Goal: Task Accomplishment & Management: Complete application form

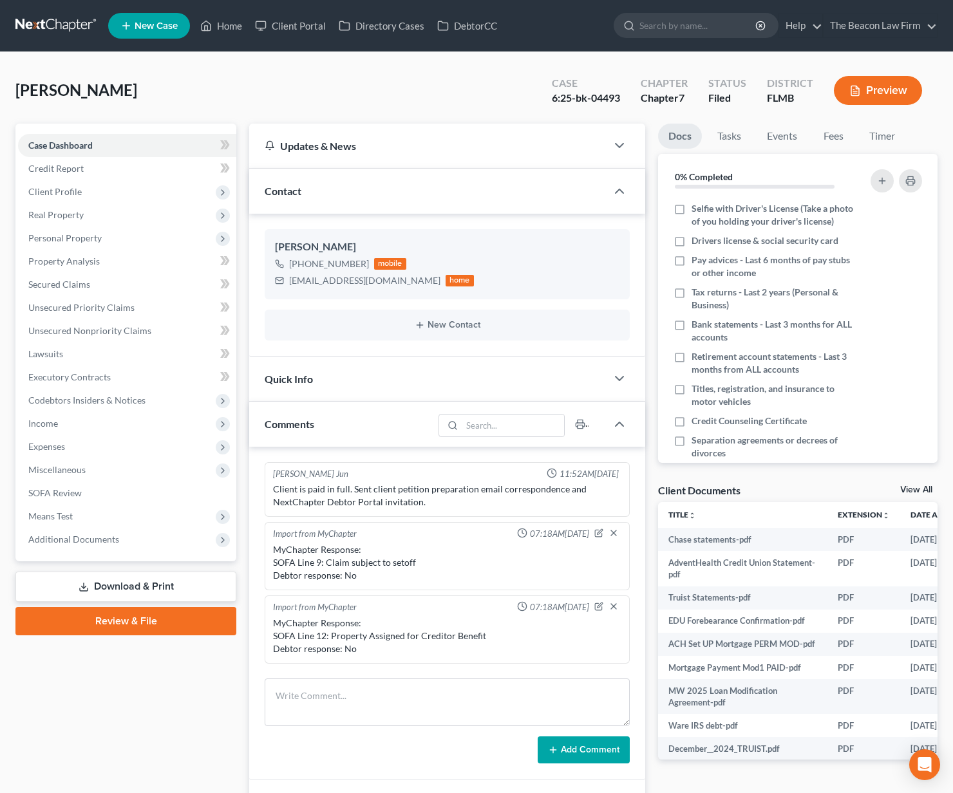
scroll to position [2879, 0]
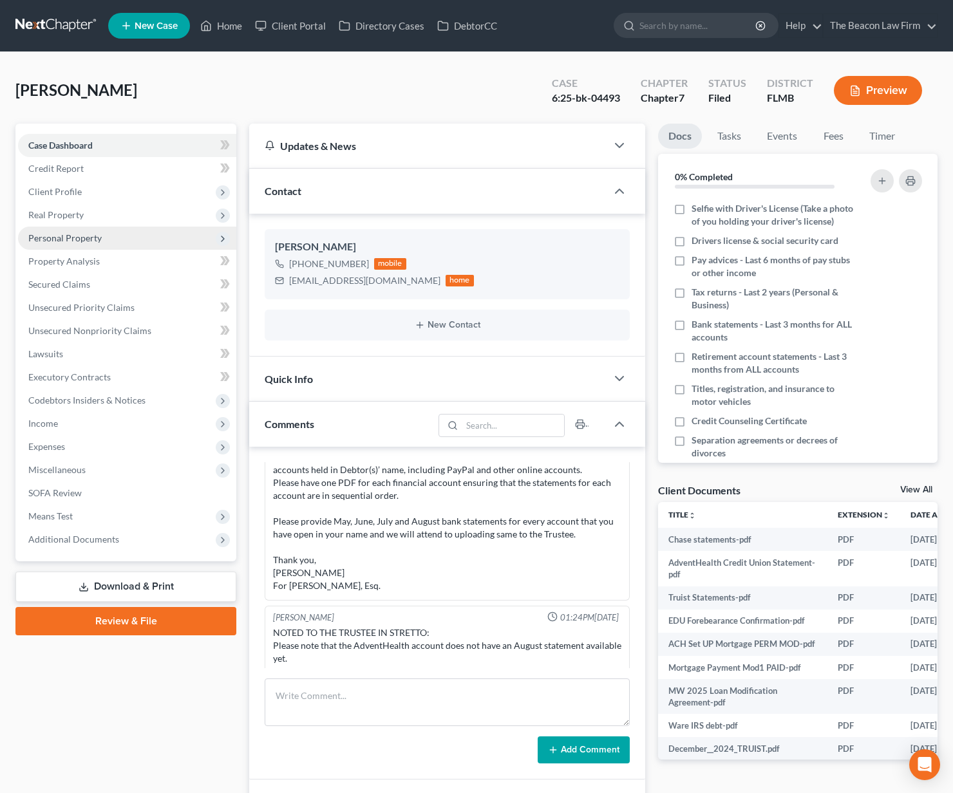
click at [129, 238] on span "Personal Property" at bounding box center [127, 238] width 218 height 23
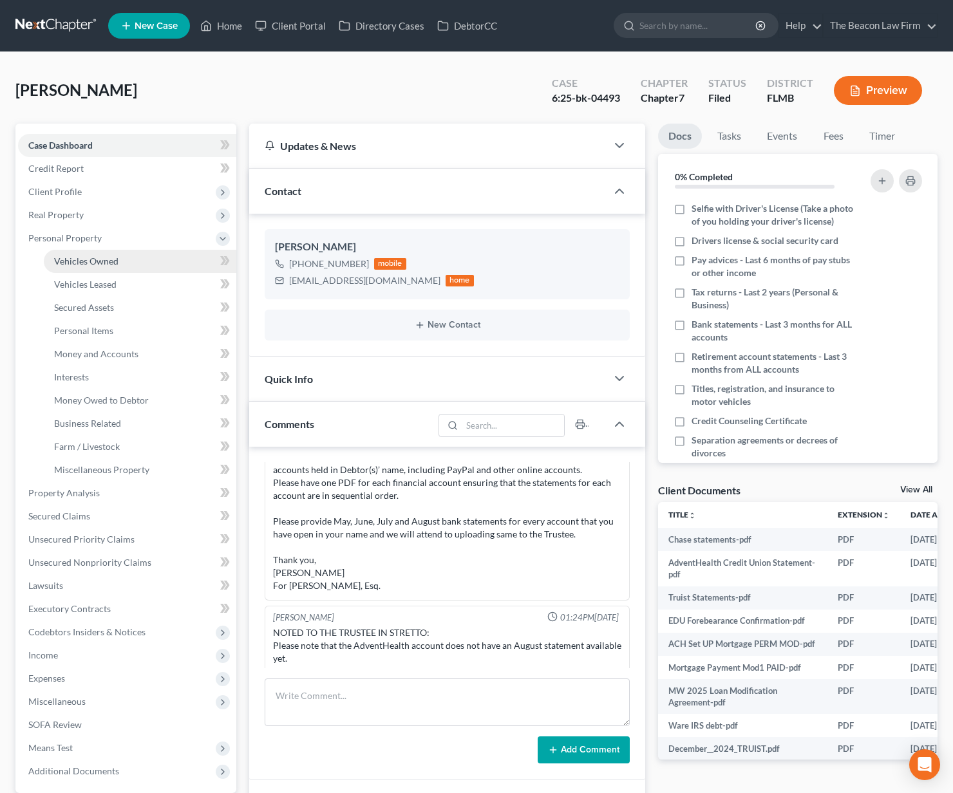
click at [111, 259] on span "Vehicles Owned" at bounding box center [86, 261] width 64 height 11
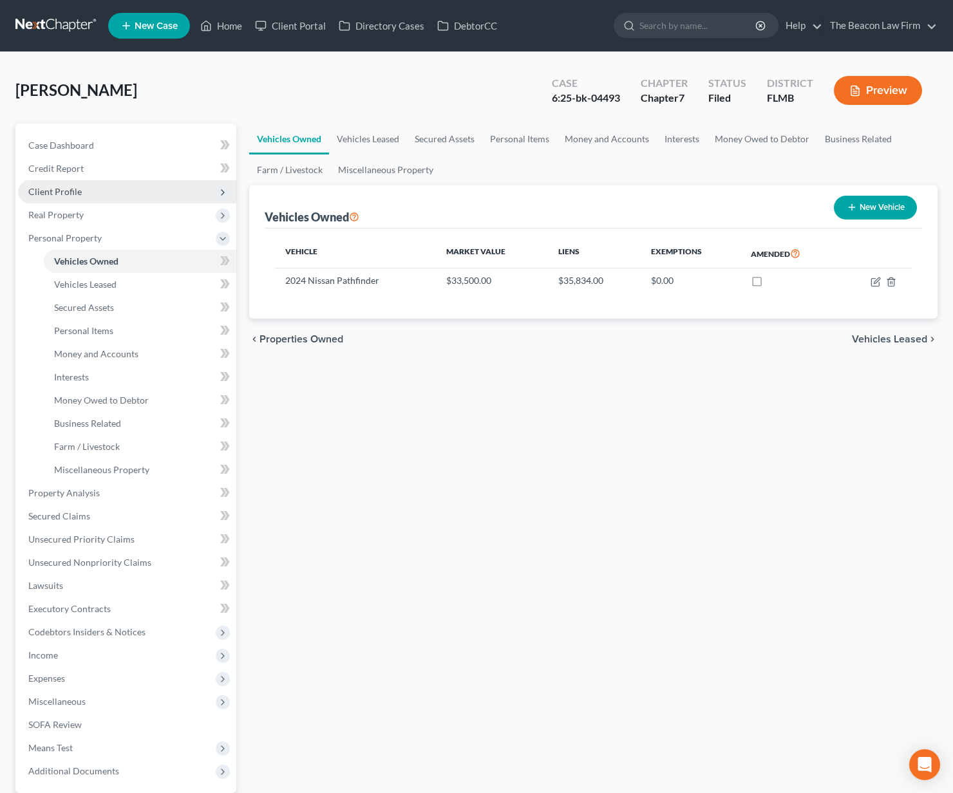
click at [98, 196] on span "Client Profile" at bounding box center [127, 191] width 218 height 23
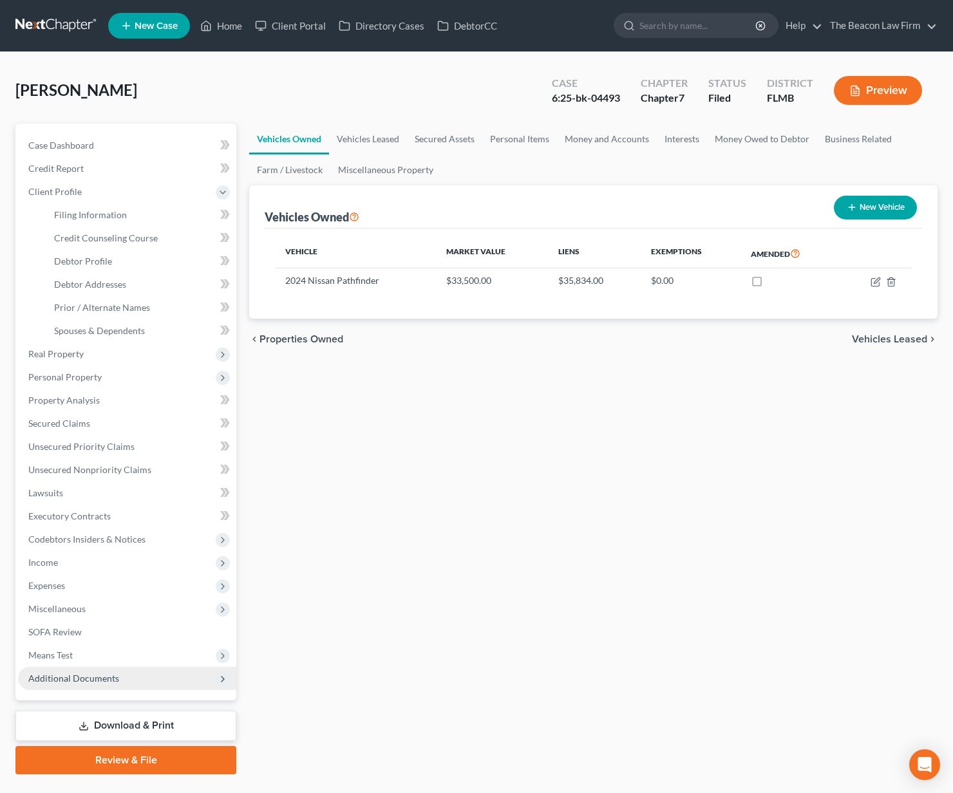
click at [95, 686] on span "Additional Documents" at bounding box center [127, 678] width 218 height 23
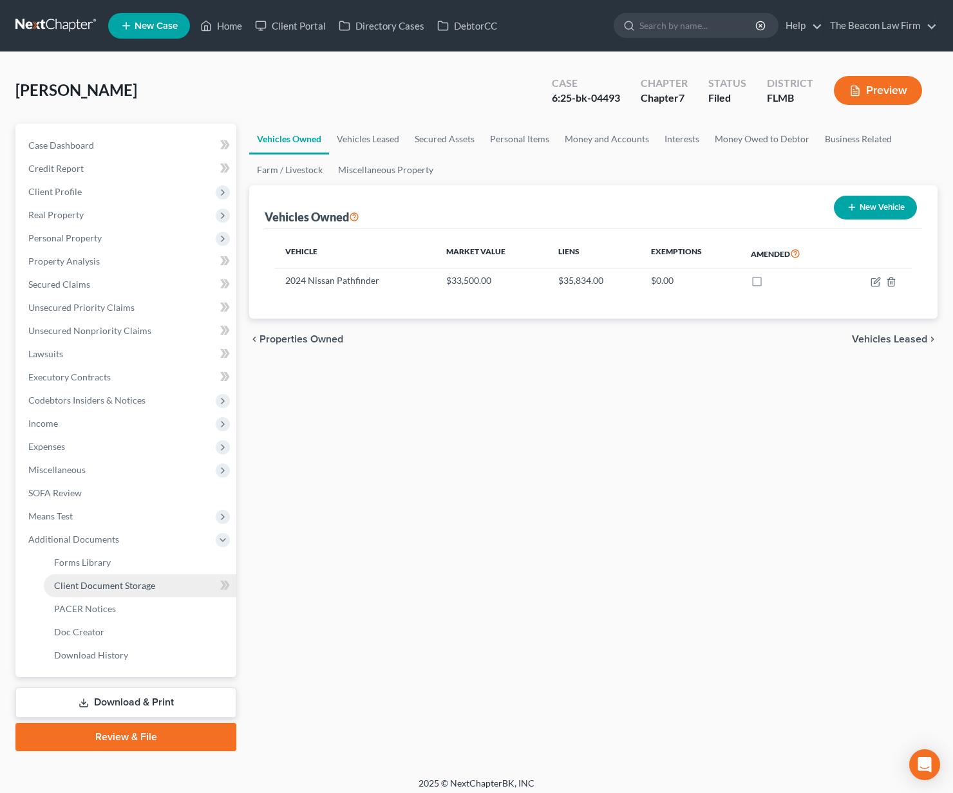
click at [131, 590] on span "Client Document Storage" at bounding box center [104, 585] width 101 height 11
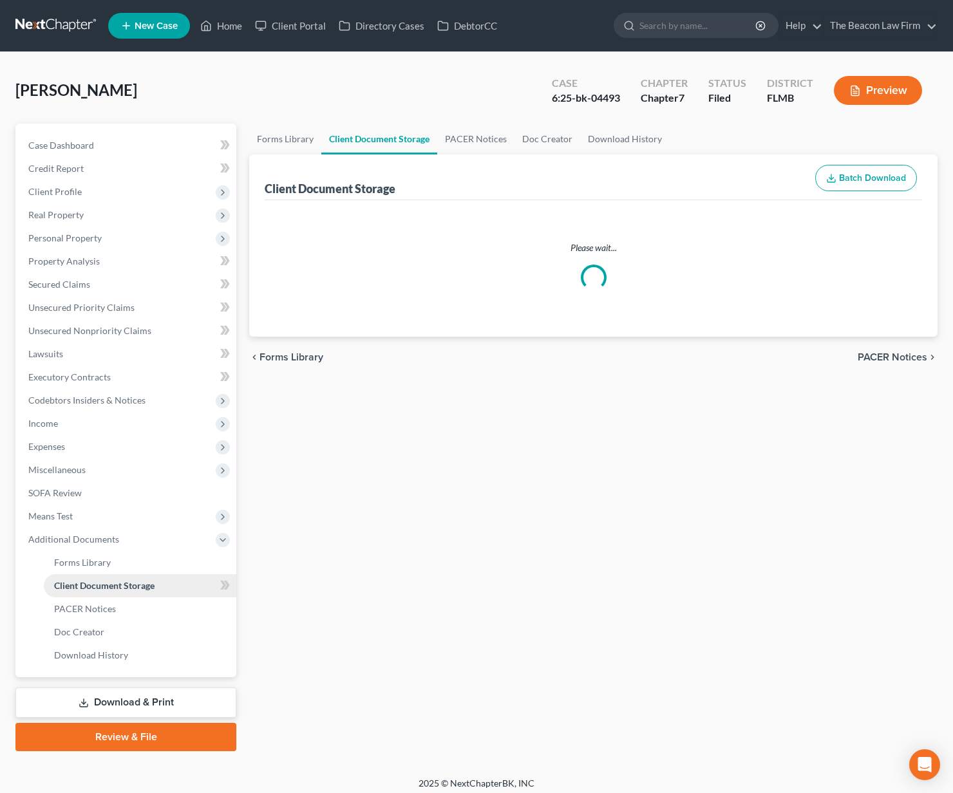
select select "9"
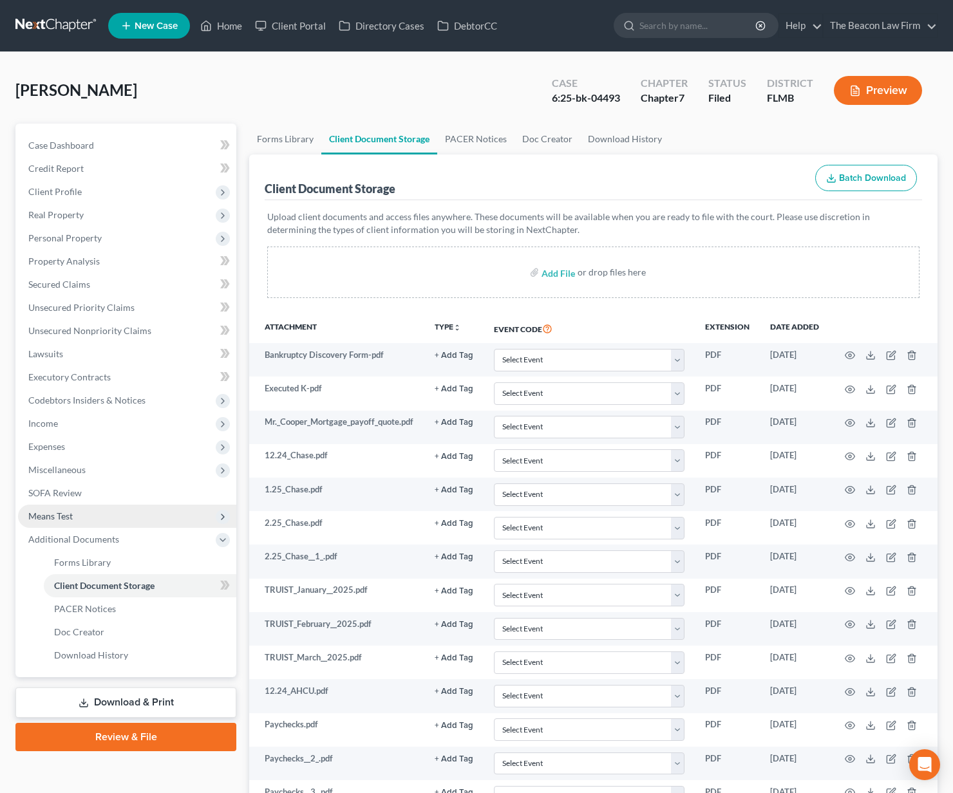
click at [103, 510] on span "Means Test" at bounding box center [127, 516] width 218 height 23
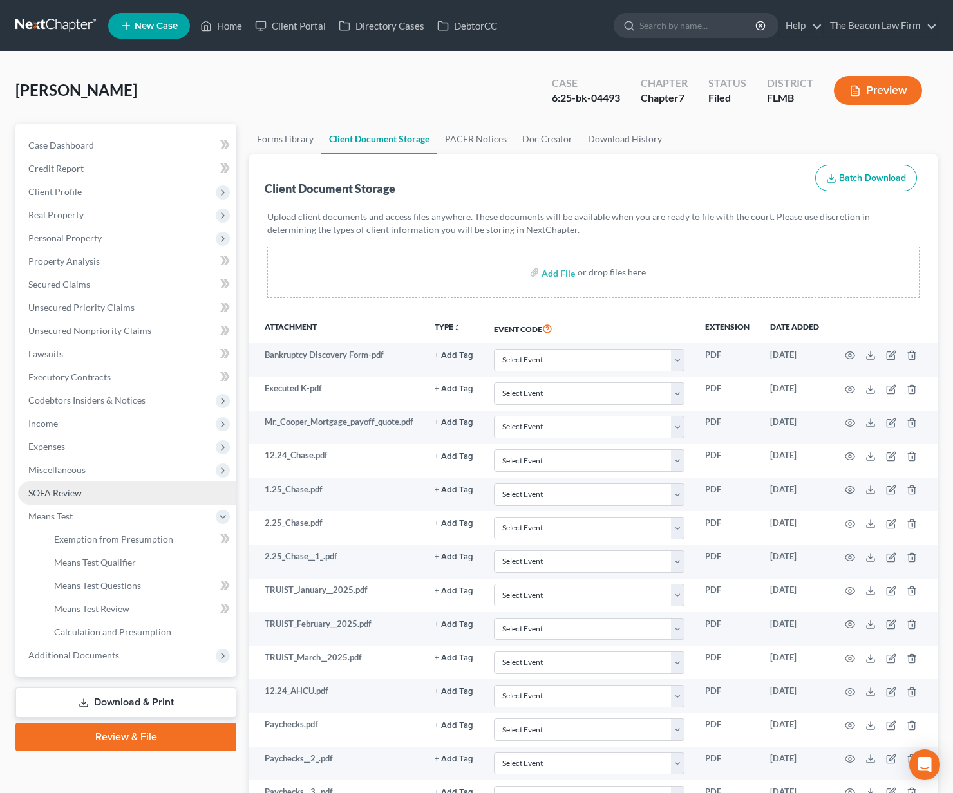
click at [98, 491] on link "SOFA Review" at bounding box center [127, 493] width 218 height 23
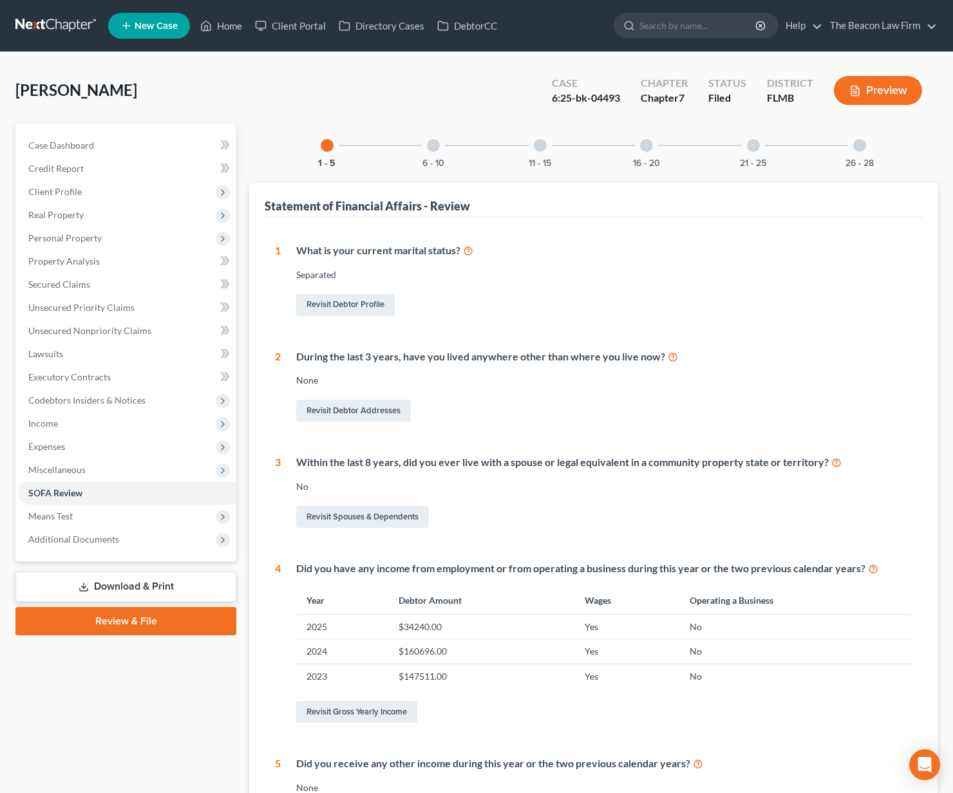
click at [435, 151] on div at bounding box center [433, 145] width 13 height 13
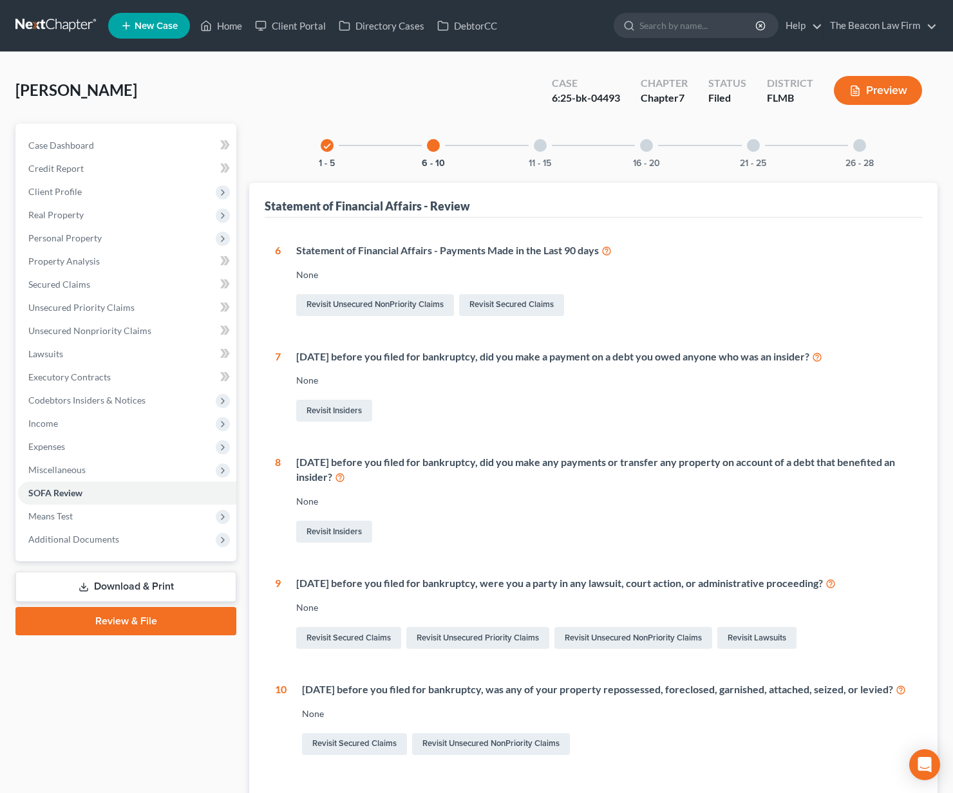
click at [577, 157] on div "check 1 - 5 6 - 10 11 - 15 16 - 20 21 - 25 26 - 28" at bounding box center [593, 146] width 577 height 44
click at [549, 142] on div "11 - 15" at bounding box center [540, 146] width 44 height 44
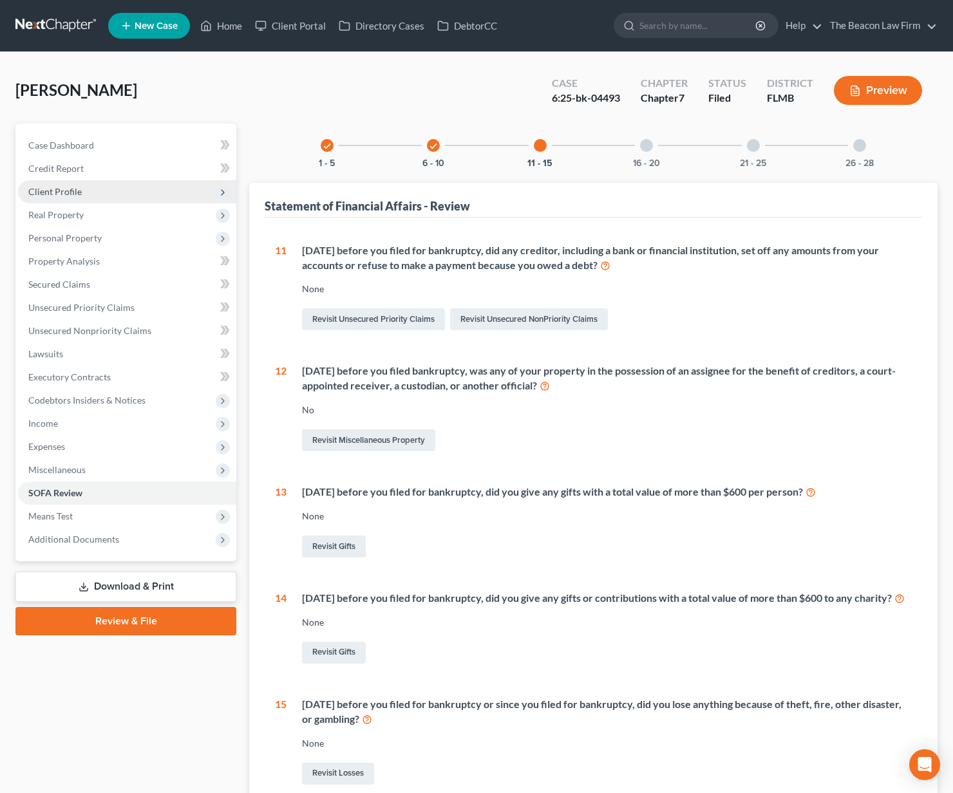
click at [109, 194] on span "Client Profile" at bounding box center [127, 191] width 218 height 23
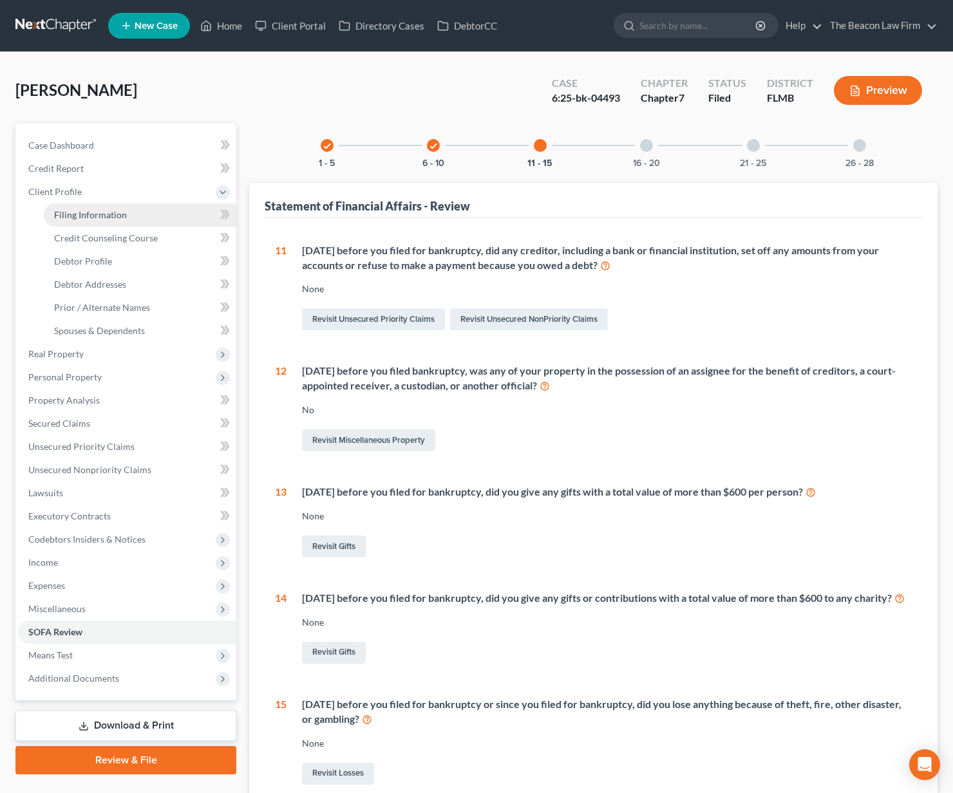
click at [115, 214] on span "Filing Information" at bounding box center [90, 214] width 73 height 11
select select "1"
select select "0"
select select "9"
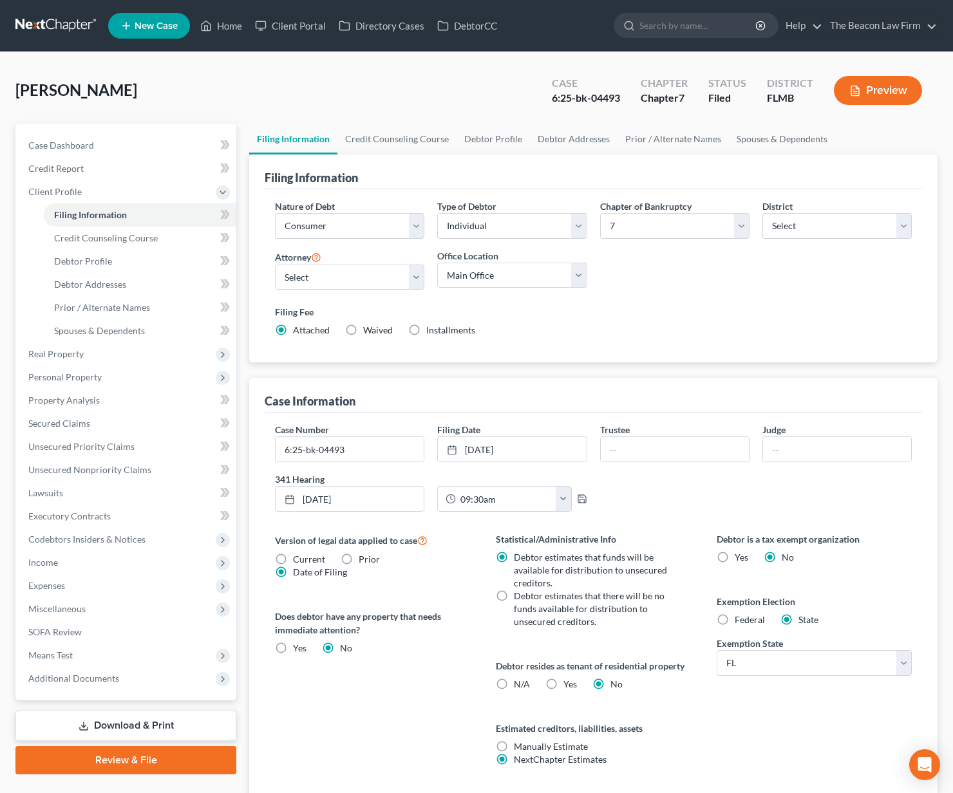
scroll to position [94, 0]
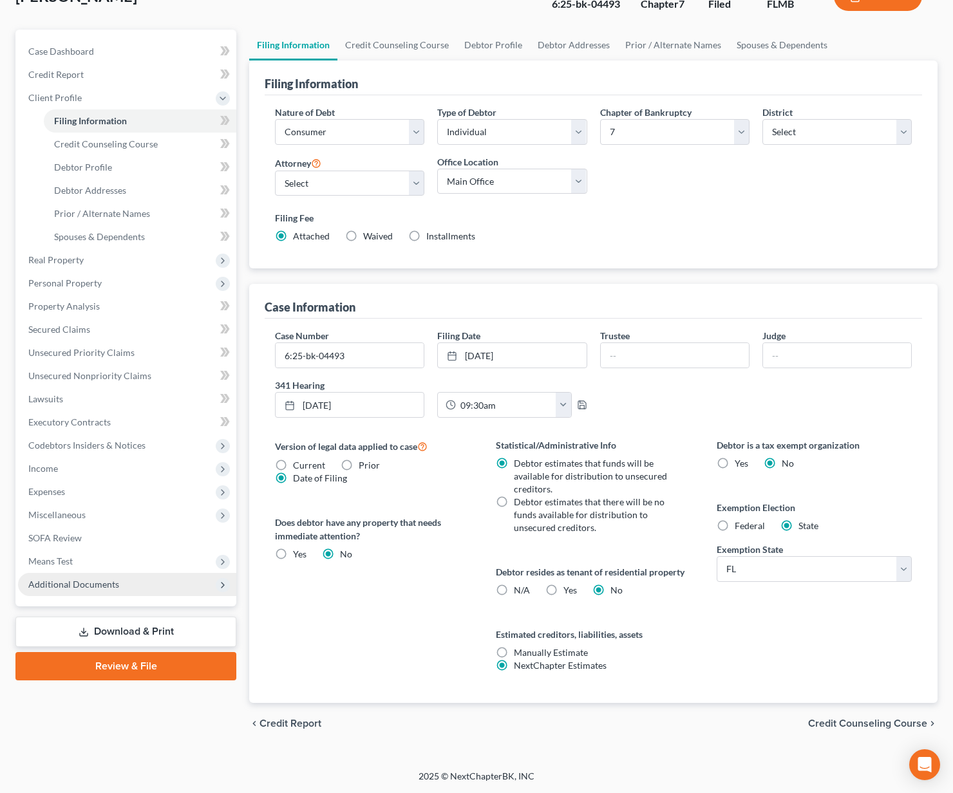
click at [145, 588] on span "Additional Documents" at bounding box center [127, 584] width 218 height 23
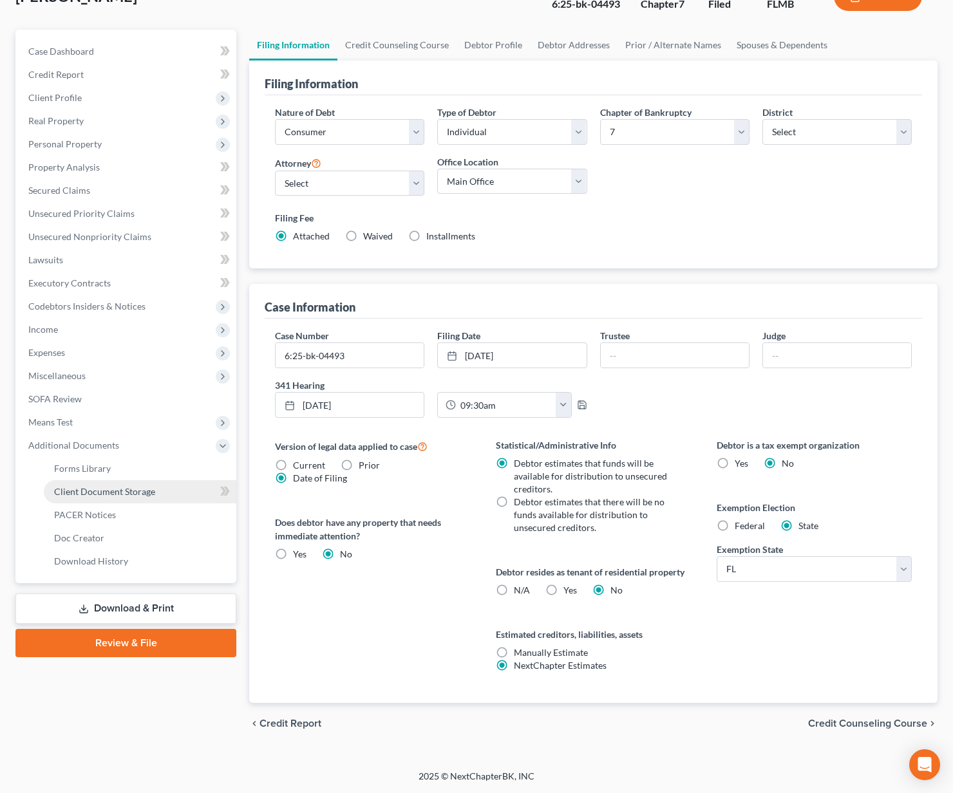
click at [172, 497] on link "Client Document Storage" at bounding box center [140, 491] width 192 height 23
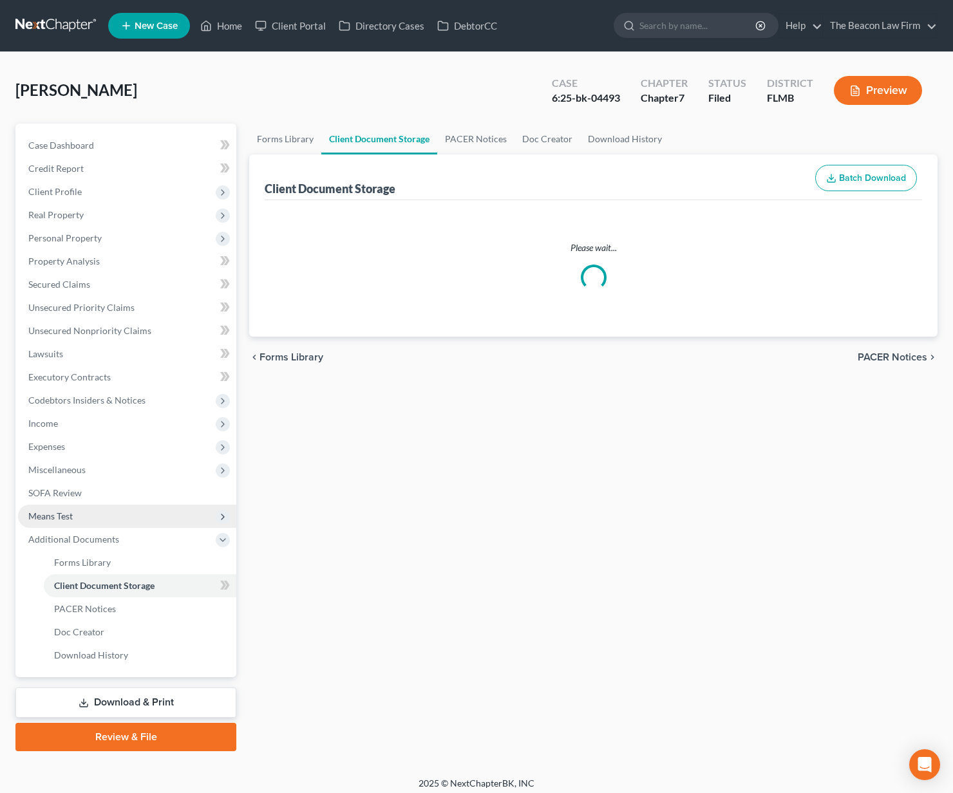
select select "9"
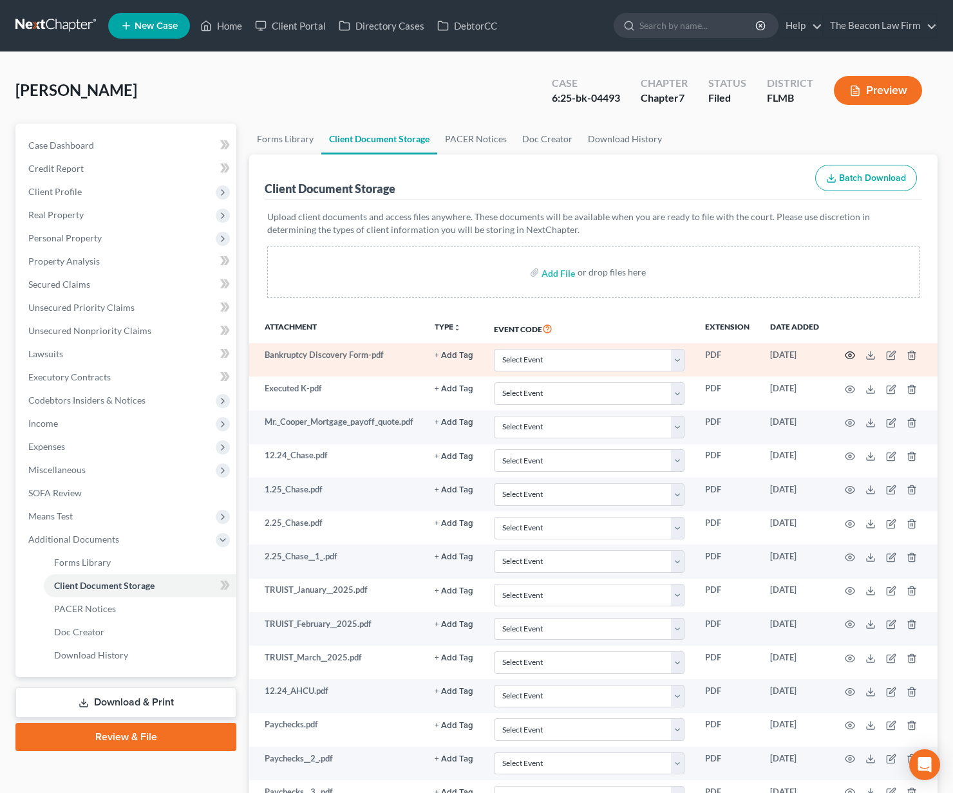
click at [851, 354] on circle "button" at bounding box center [849, 355] width 3 height 3
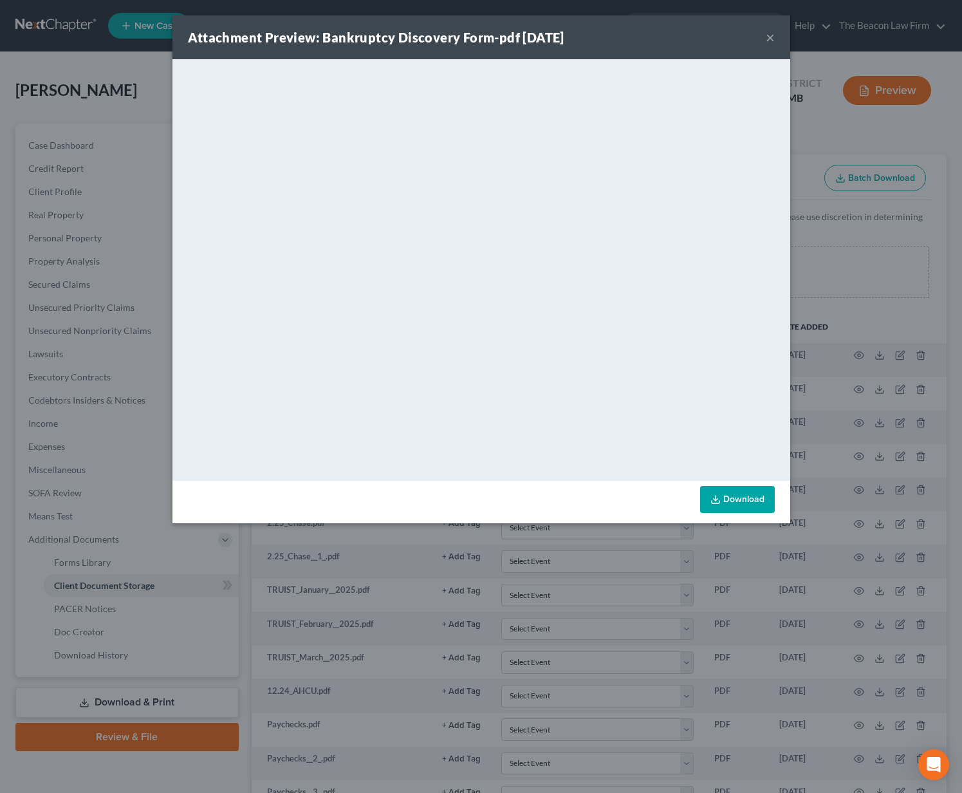
click at [773, 37] on button "×" at bounding box center [770, 37] width 9 height 15
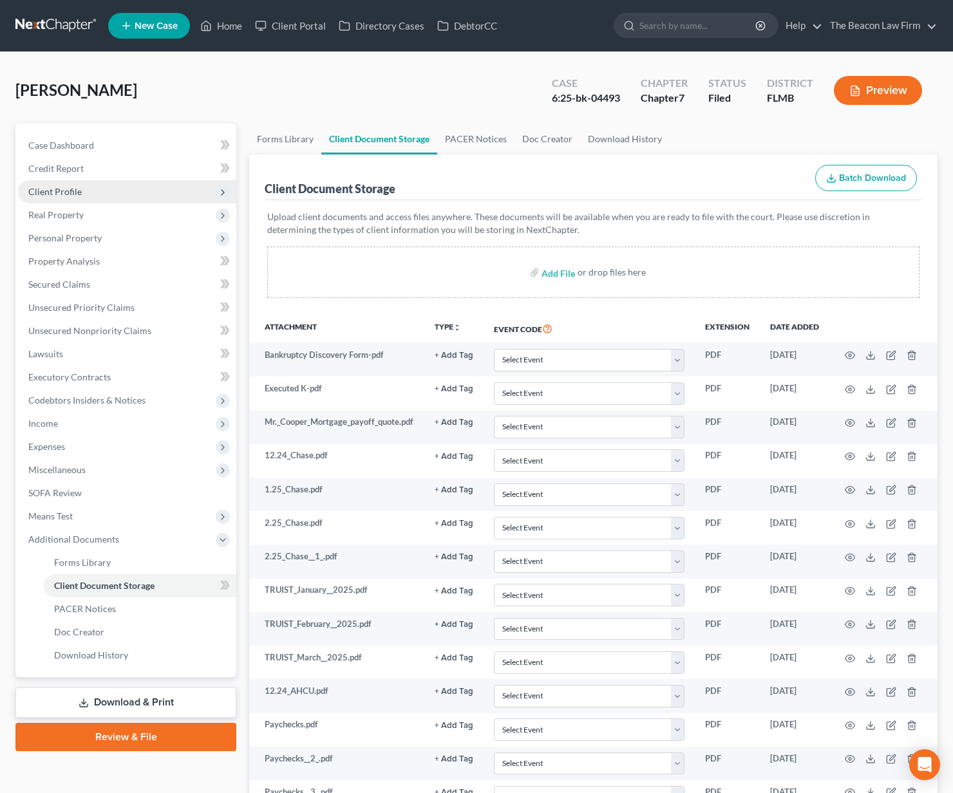
click at [92, 194] on span "Client Profile" at bounding box center [127, 191] width 218 height 23
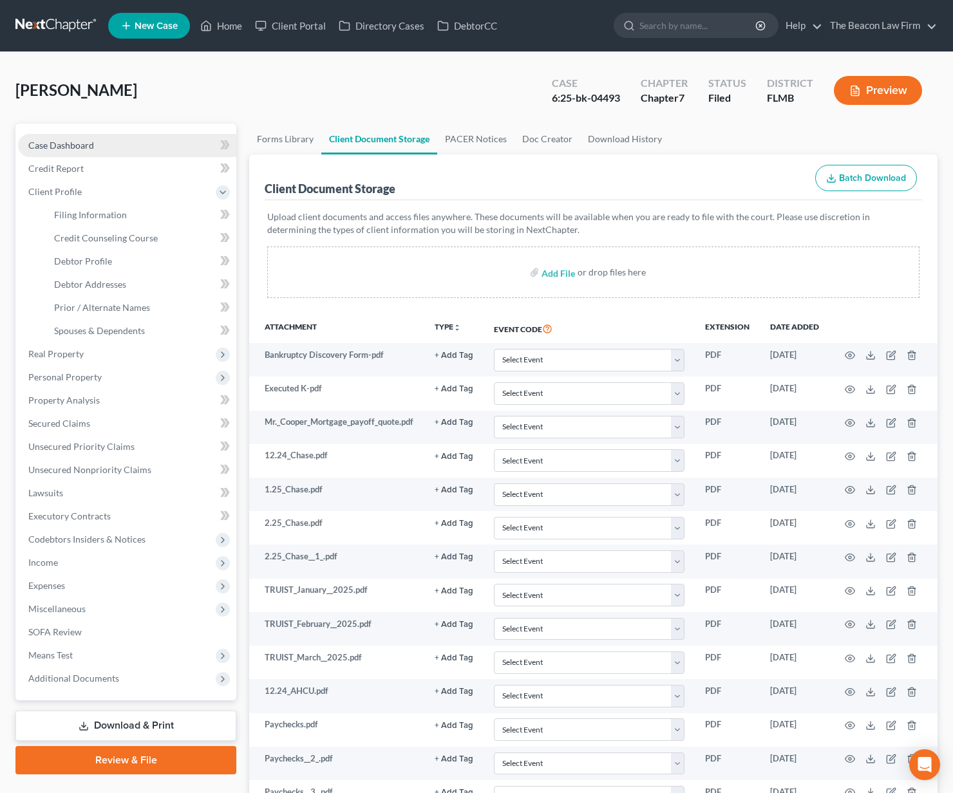
click at [98, 149] on link "Case Dashboard" at bounding box center [127, 145] width 218 height 23
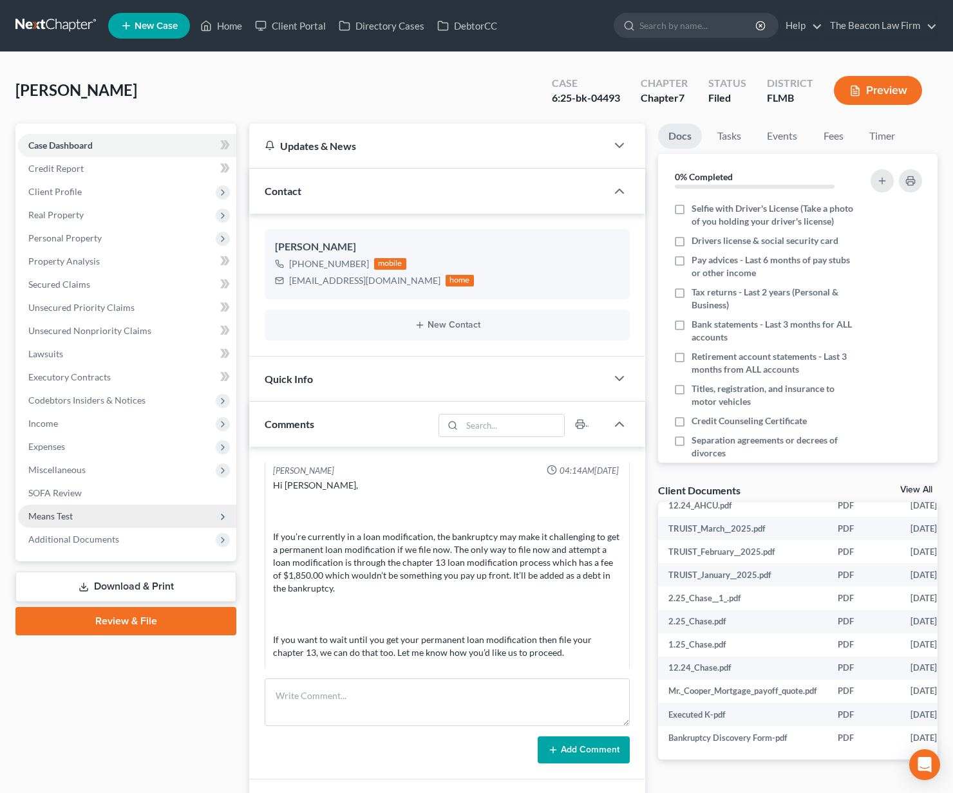
click at [111, 520] on span "Means Test" at bounding box center [127, 516] width 218 height 23
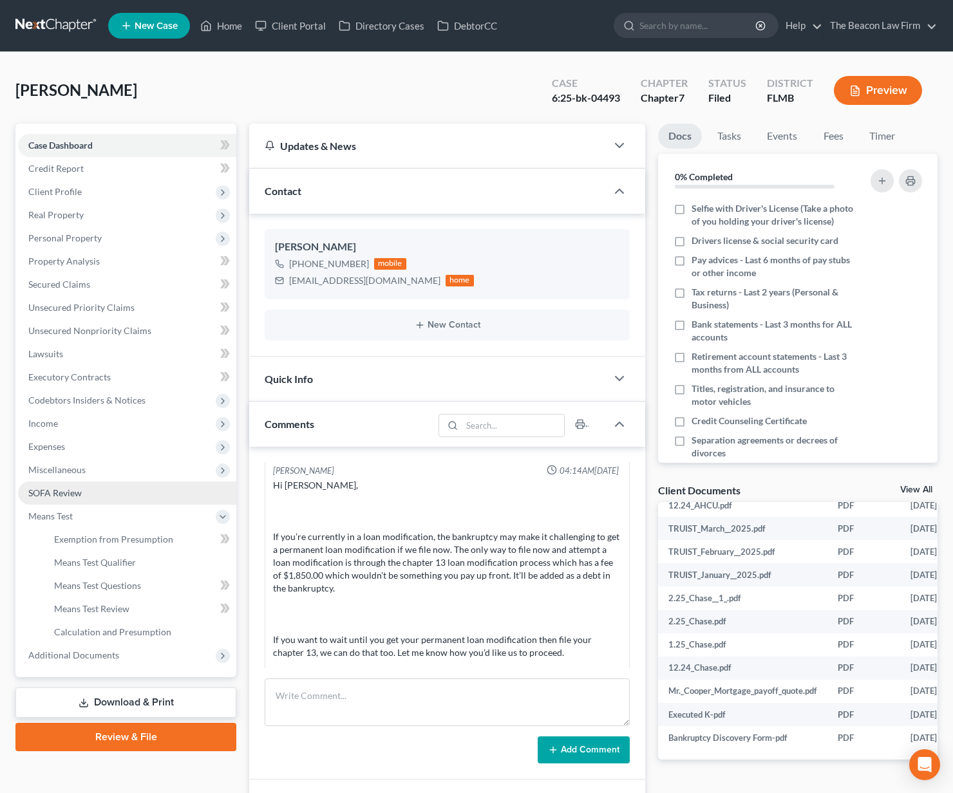
click at [90, 486] on link "SOFA Review" at bounding box center [127, 493] width 218 height 23
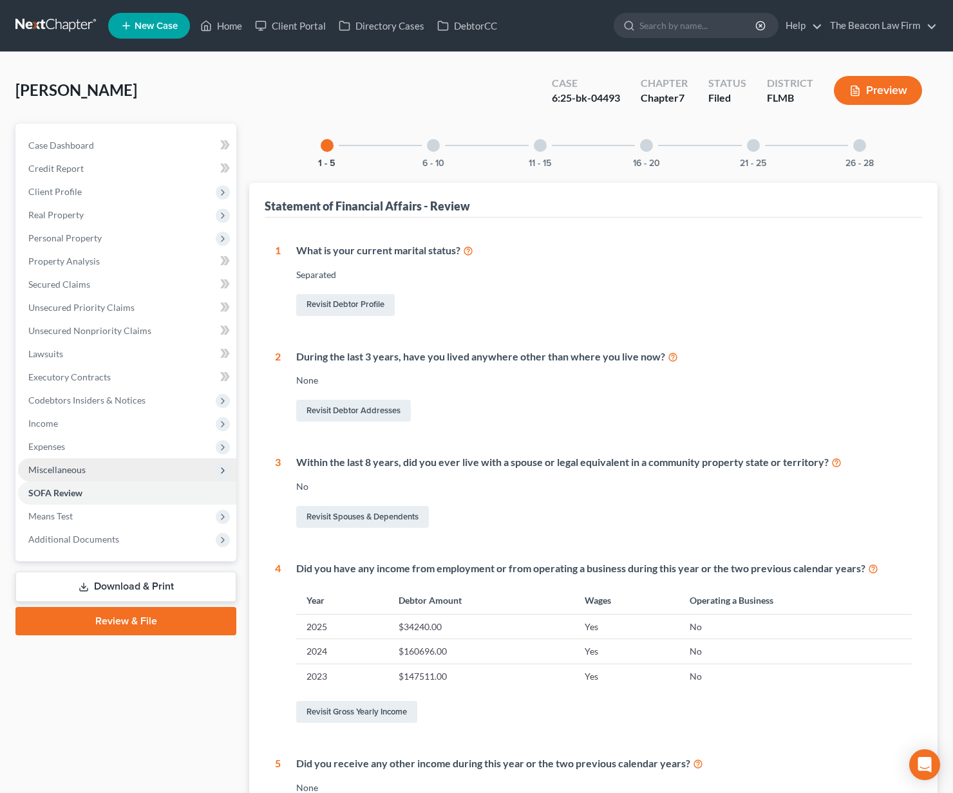
click at [98, 469] on span "Miscellaneous" at bounding box center [127, 469] width 218 height 23
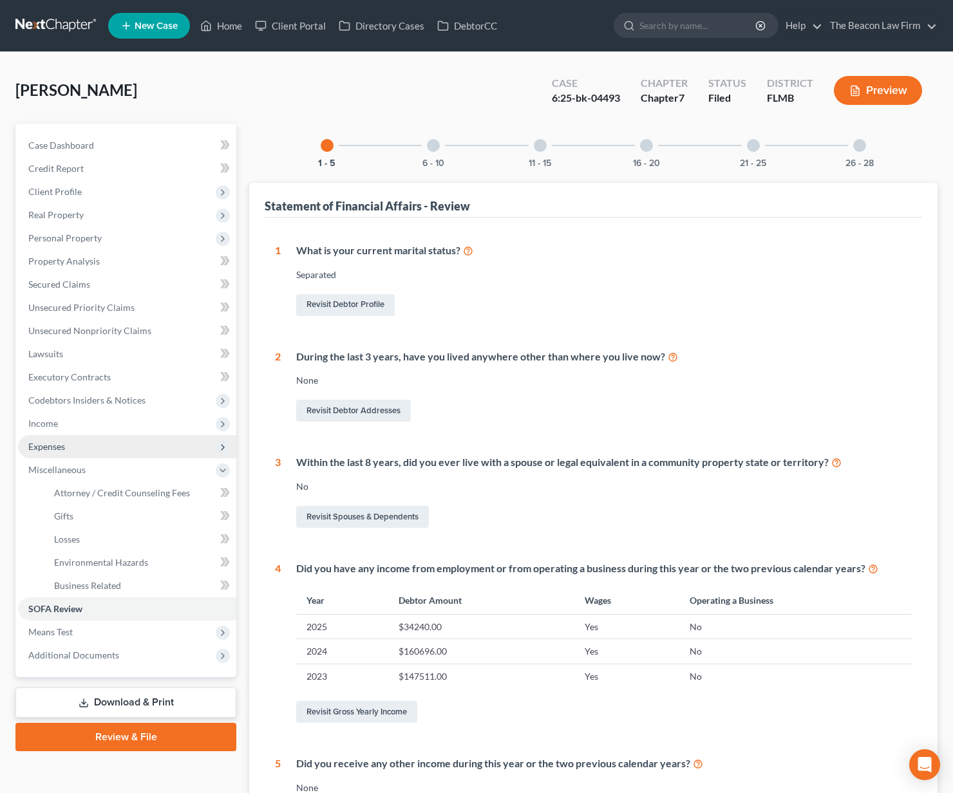
click at [101, 444] on span "Expenses" at bounding box center [127, 446] width 218 height 23
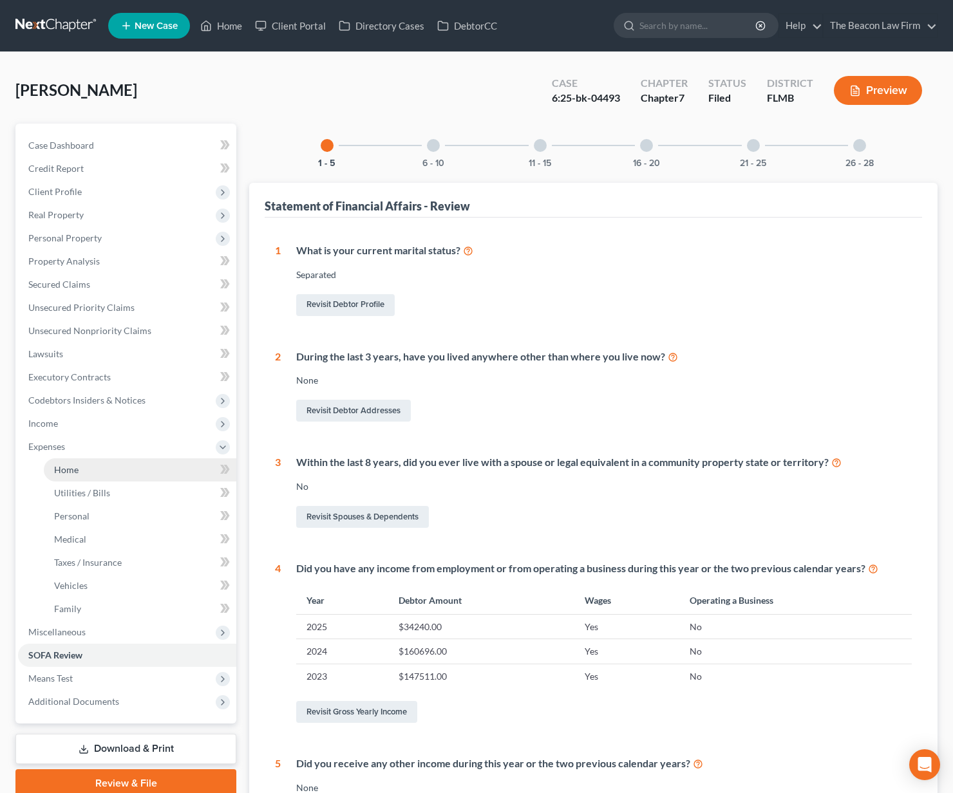
click at [97, 471] on link "Home" at bounding box center [140, 469] width 192 height 23
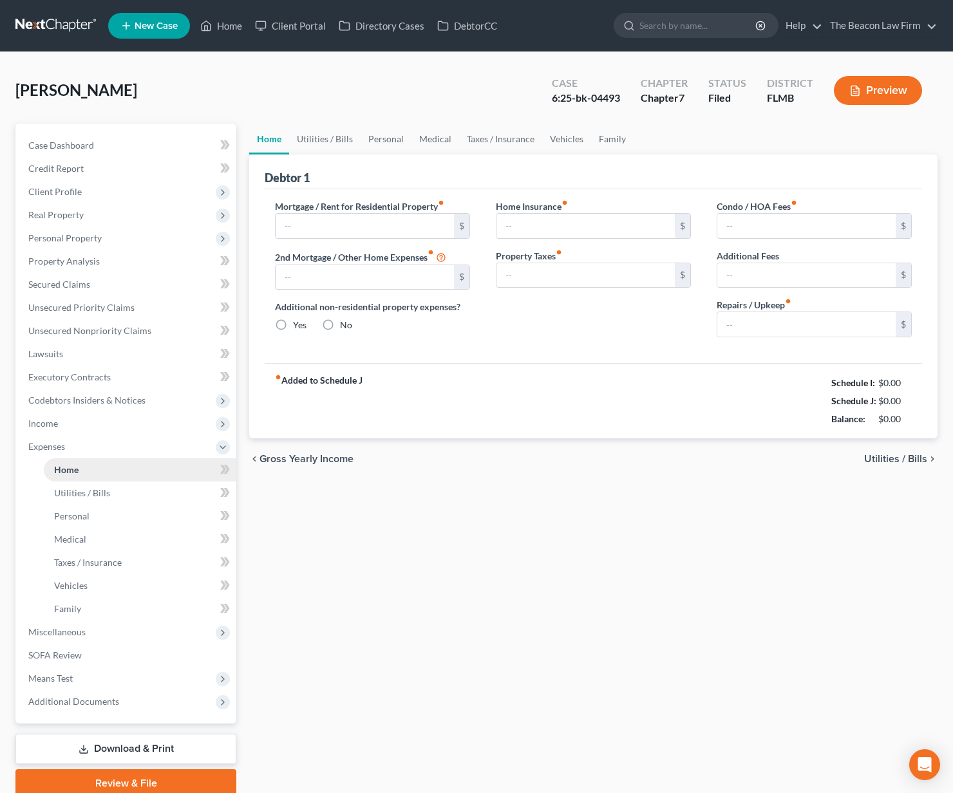
type input "2,951.80"
type input "0.00"
radio input "true"
type input "0.00"
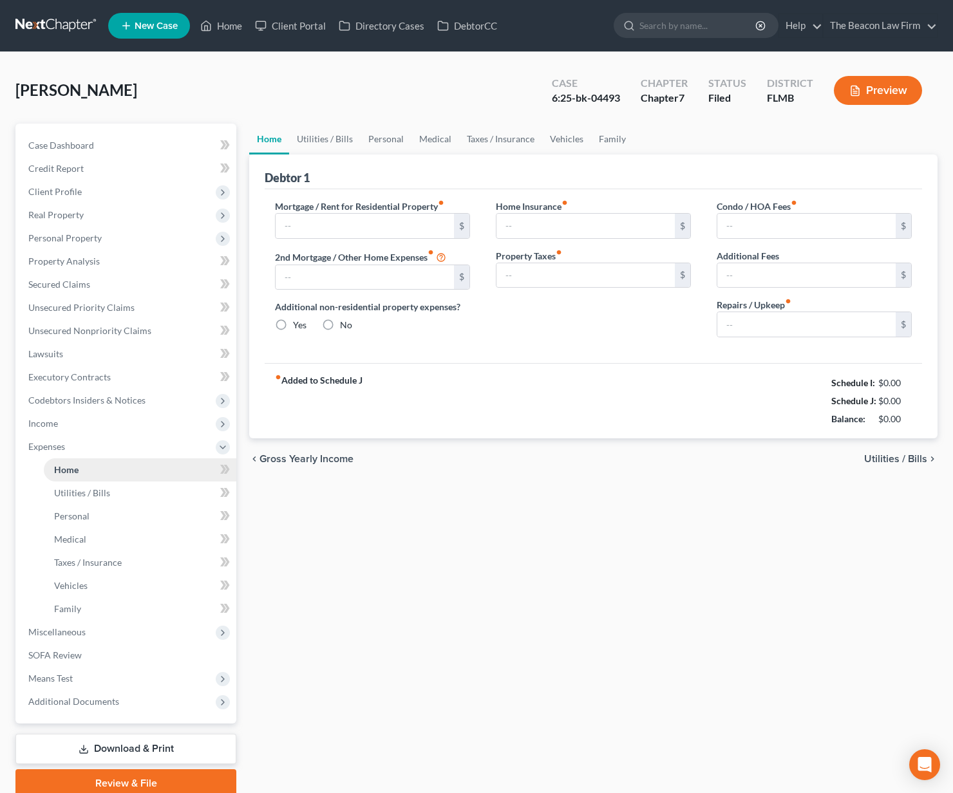
type input "0.00"
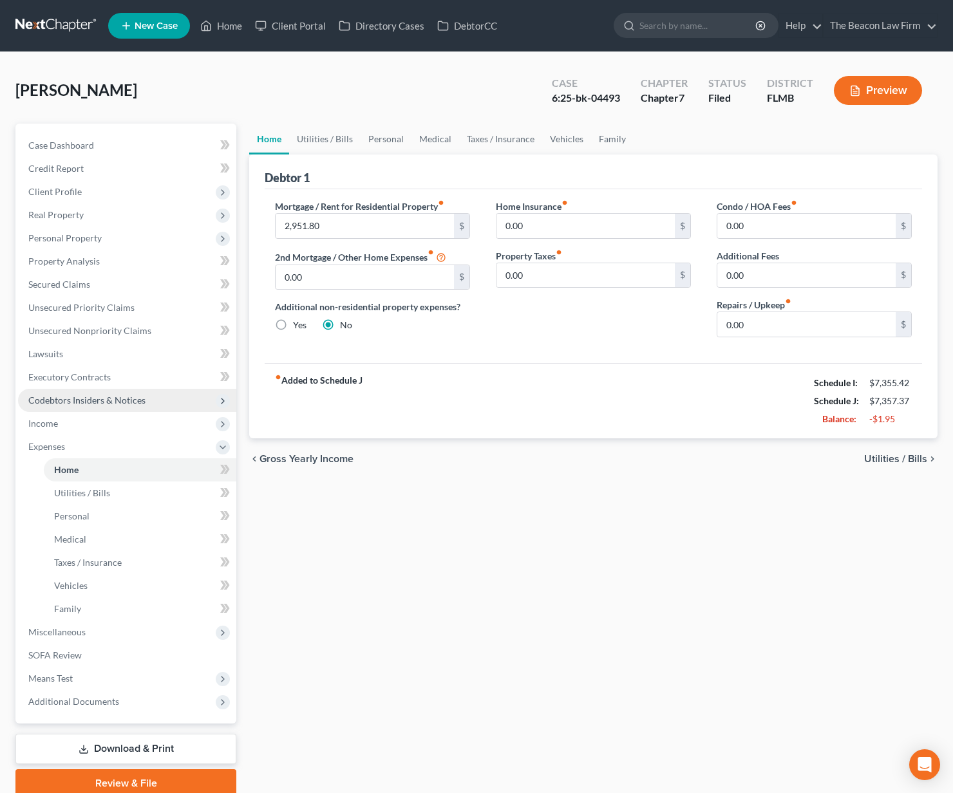
click at [88, 395] on span "Codebtors Insiders & Notices" at bounding box center [86, 400] width 117 height 11
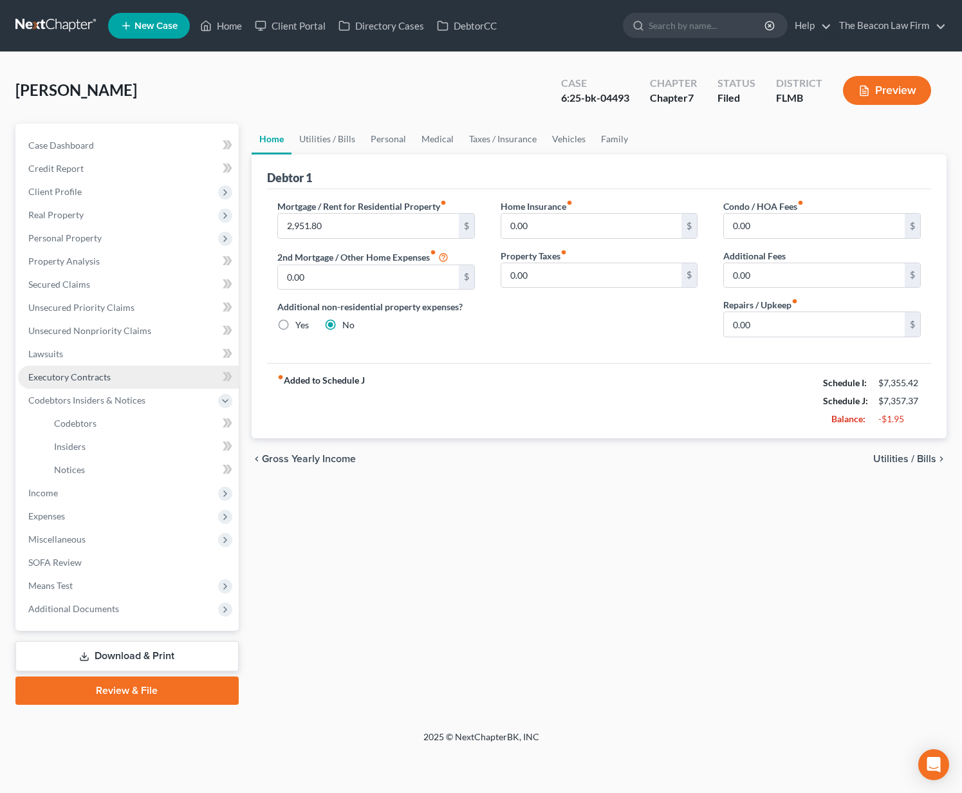
click at [92, 380] on span "Executory Contracts" at bounding box center [69, 376] width 82 height 11
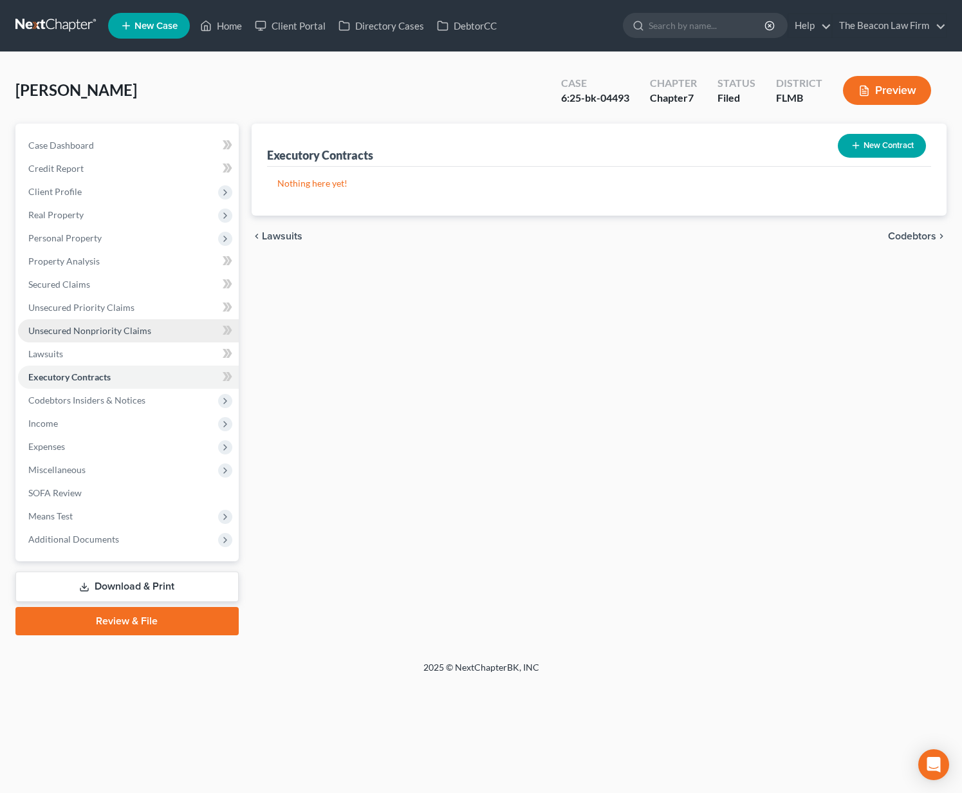
click at [92, 328] on span "Unsecured Nonpriority Claims" at bounding box center [89, 330] width 123 height 11
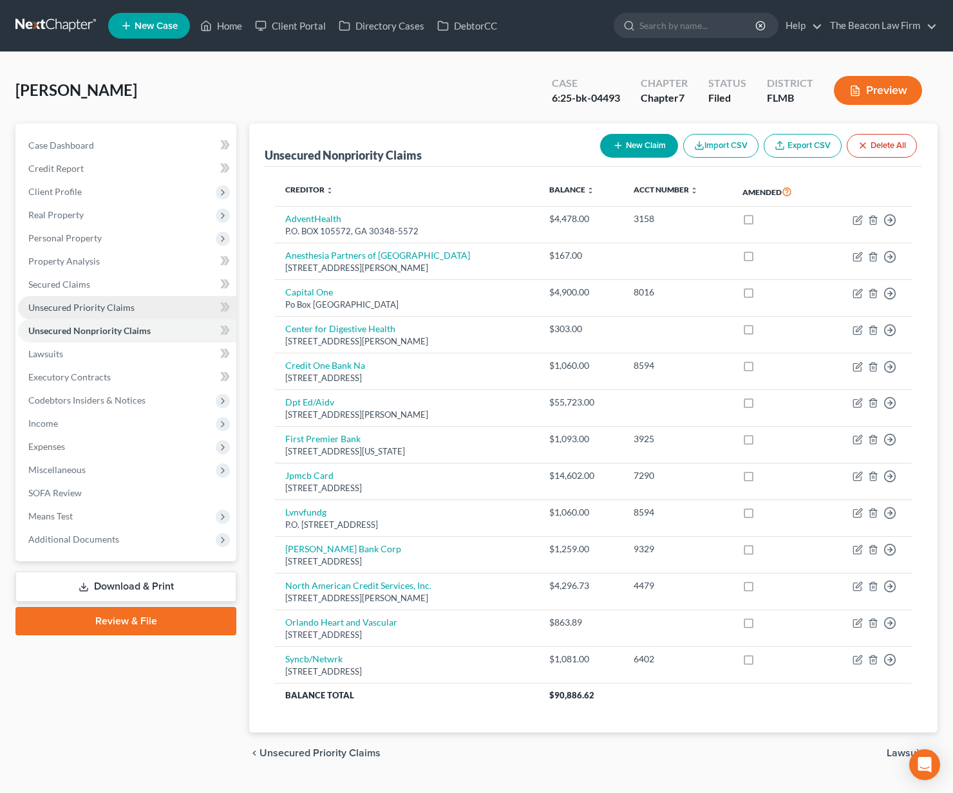
click at [114, 298] on link "Unsecured Priority Claims" at bounding box center [127, 307] width 218 height 23
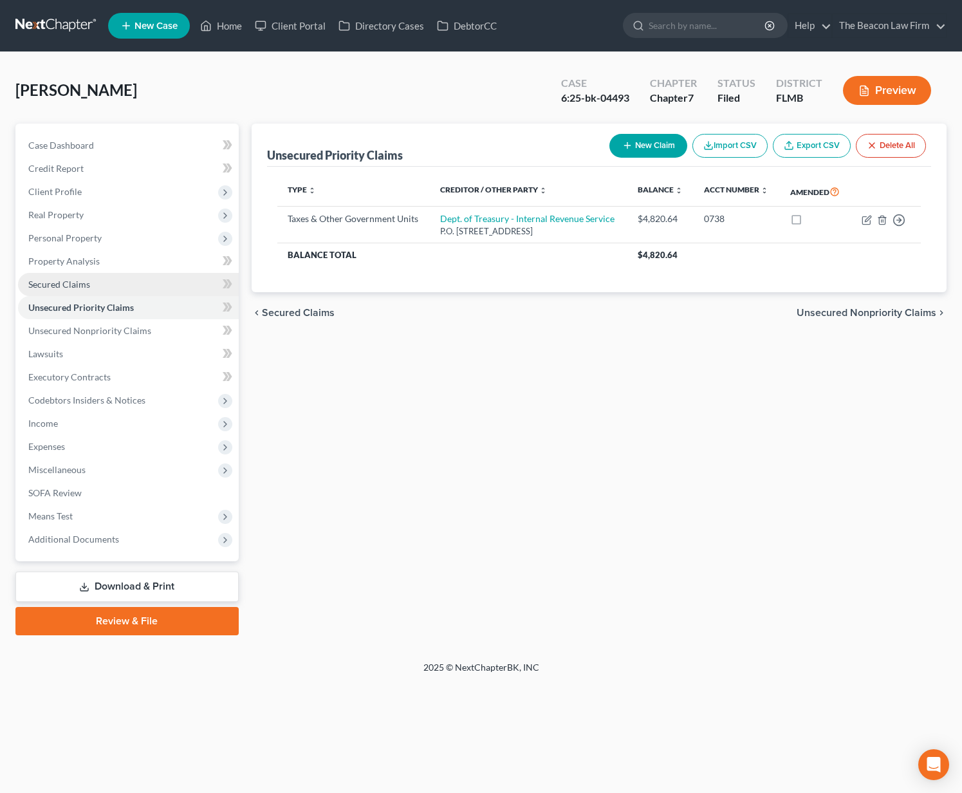
click at [88, 285] on span "Secured Claims" at bounding box center [59, 284] width 62 height 11
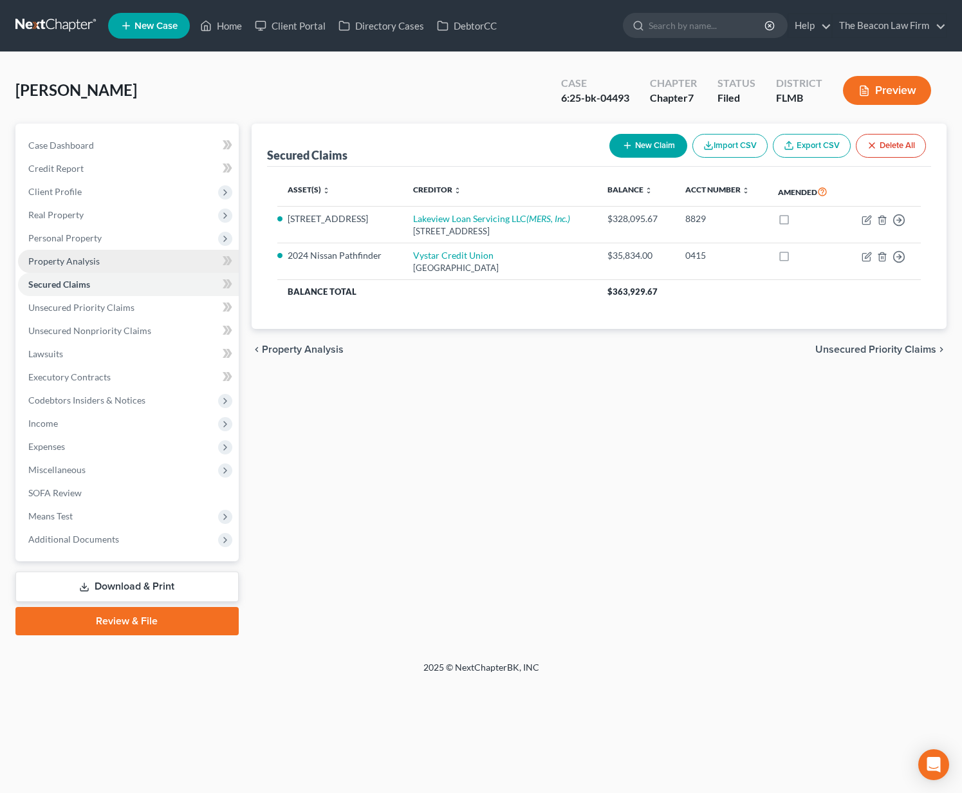
click at [103, 263] on link "Property Analysis" at bounding box center [128, 261] width 221 height 23
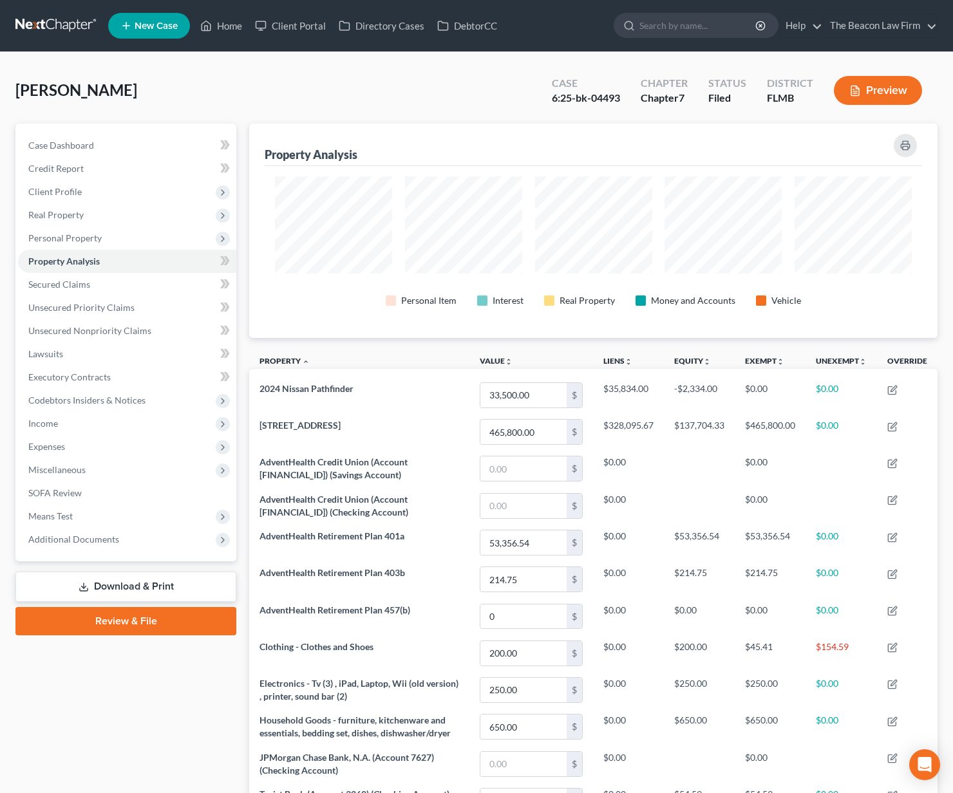
click at [172, 555] on div "Case Dashboard Payments Invoices Payments Payments Credit Report Client Profile…" at bounding box center [125, 343] width 221 height 438
click at [168, 543] on span "Additional Documents" at bounding box center [127, 539] width 218 height 23
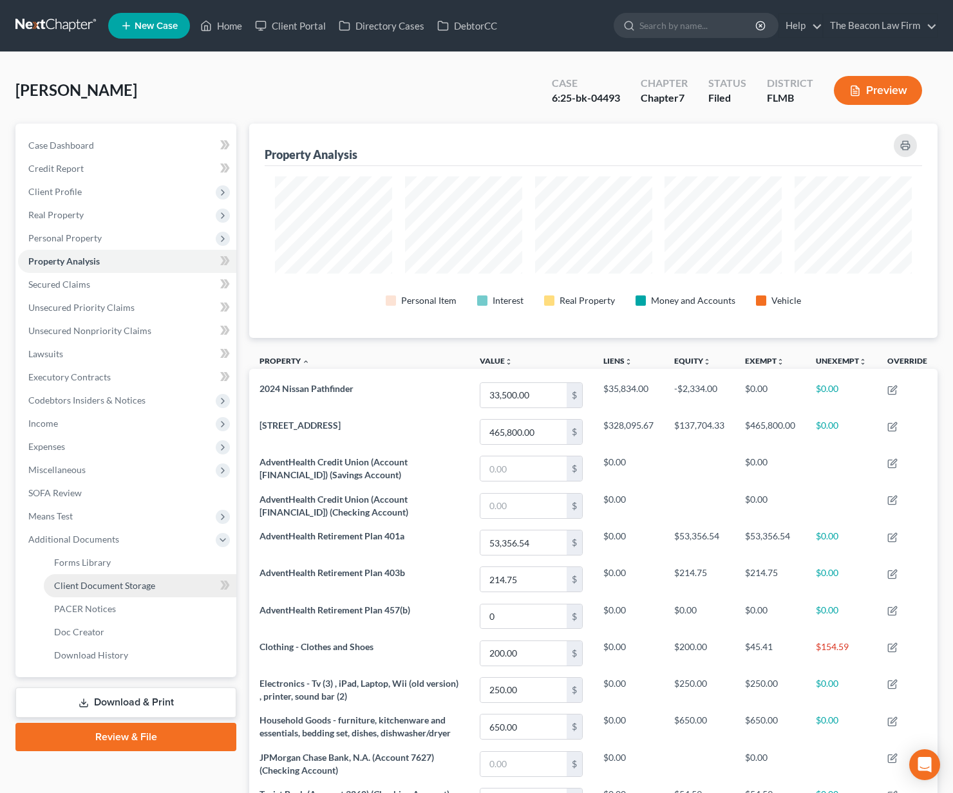
click at [121, 585] on span "Client Document Storage" at bounding box center [104, 585] width 101 height 11
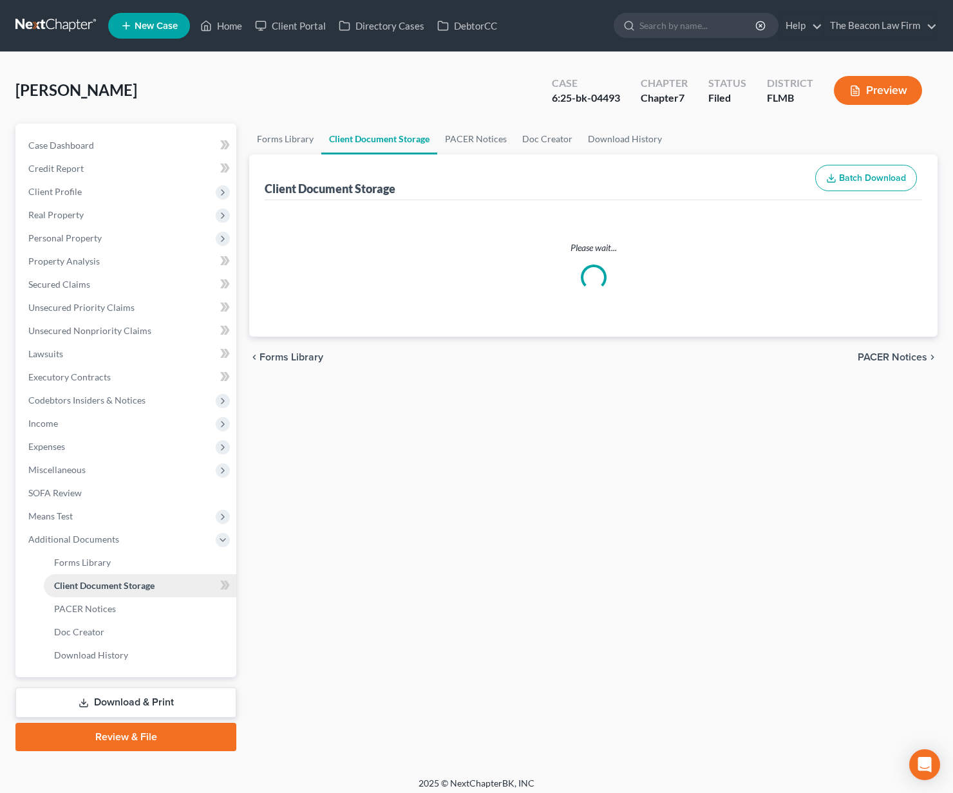
select select "9"
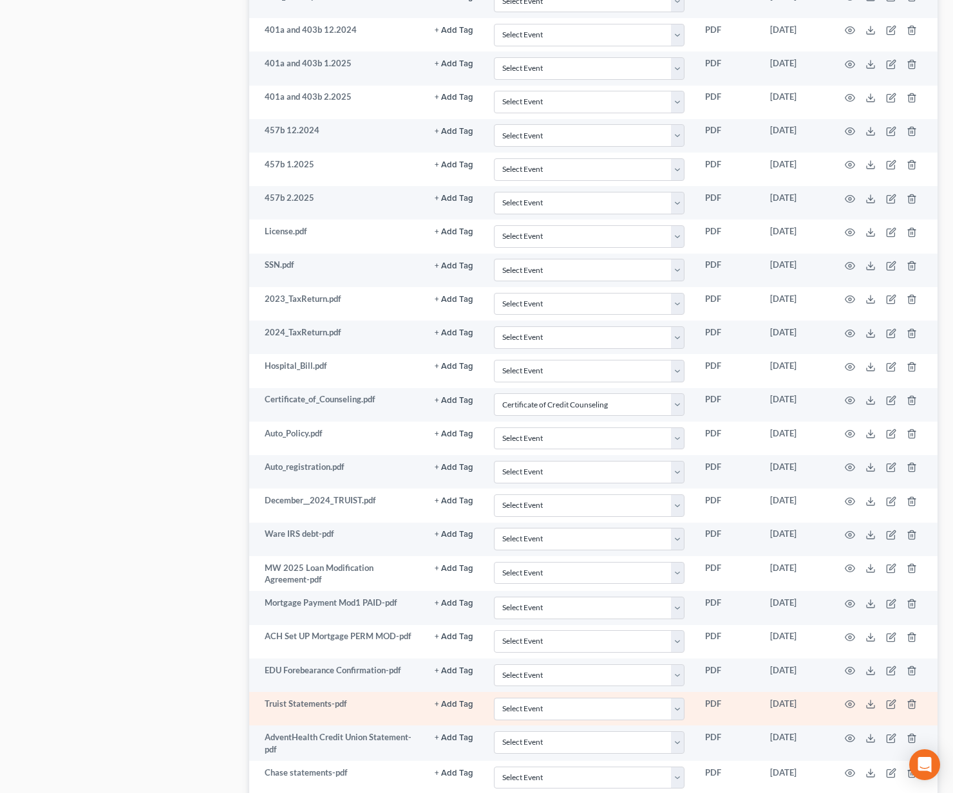
scroll to position [997, 0]
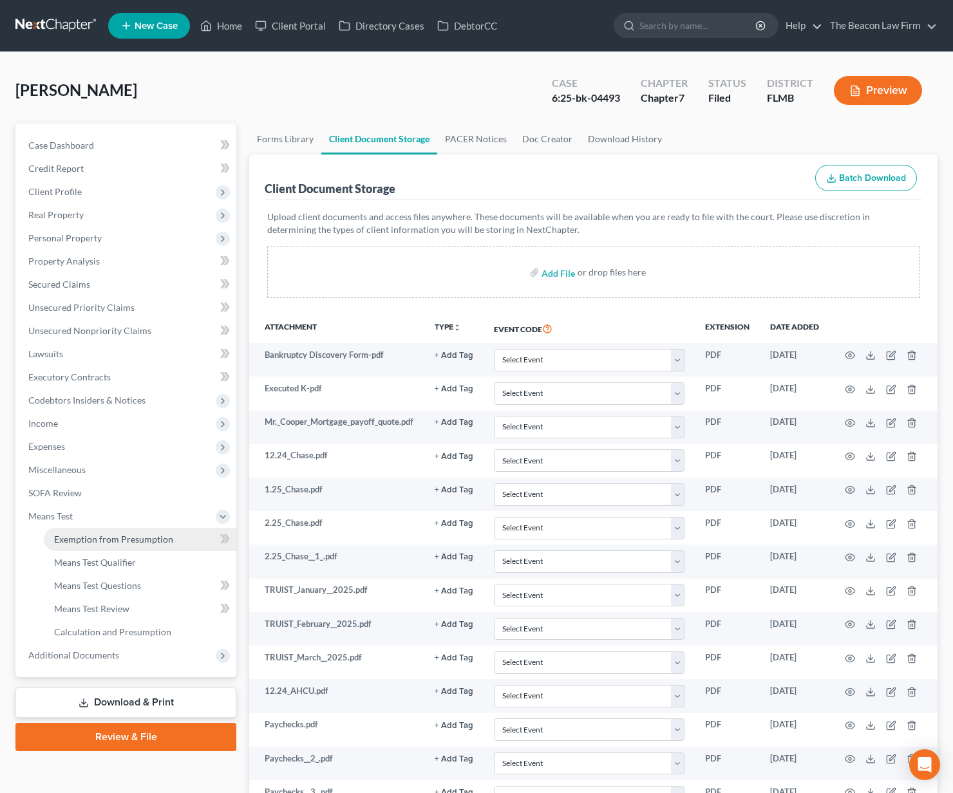
click at [106, 545] on link "Exemption from Presumption" at bounding box center [140, 539] width 192 height 23
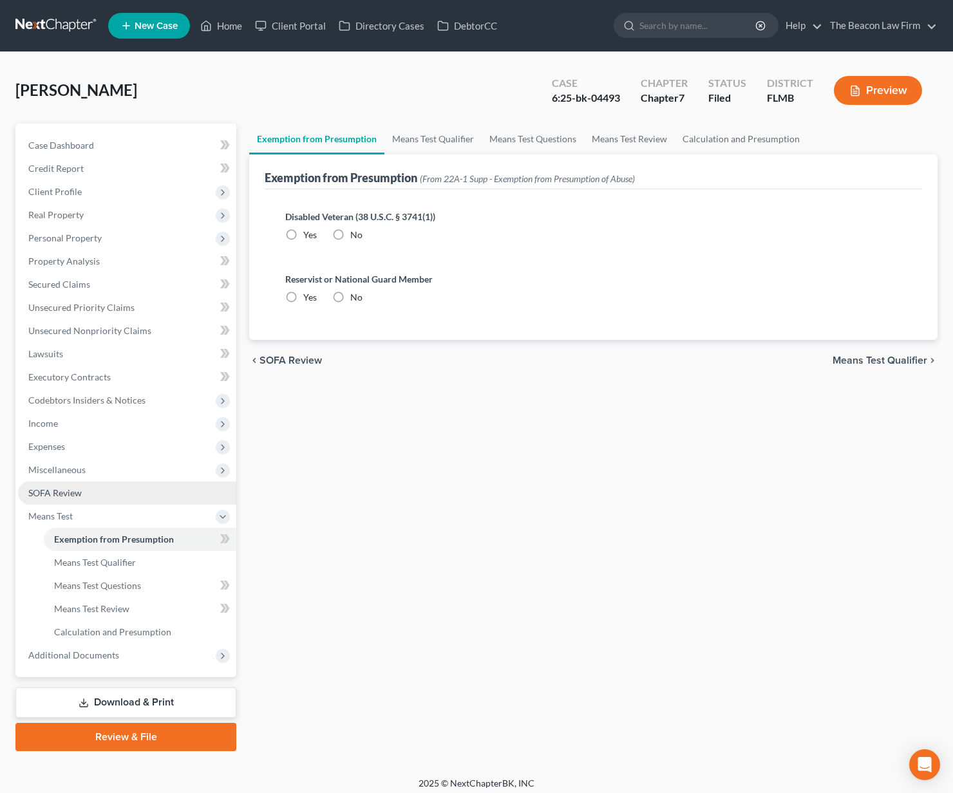
click at [55, 487] on span "SOFA Review" at bounding box center [54, 492] width 53 height 11
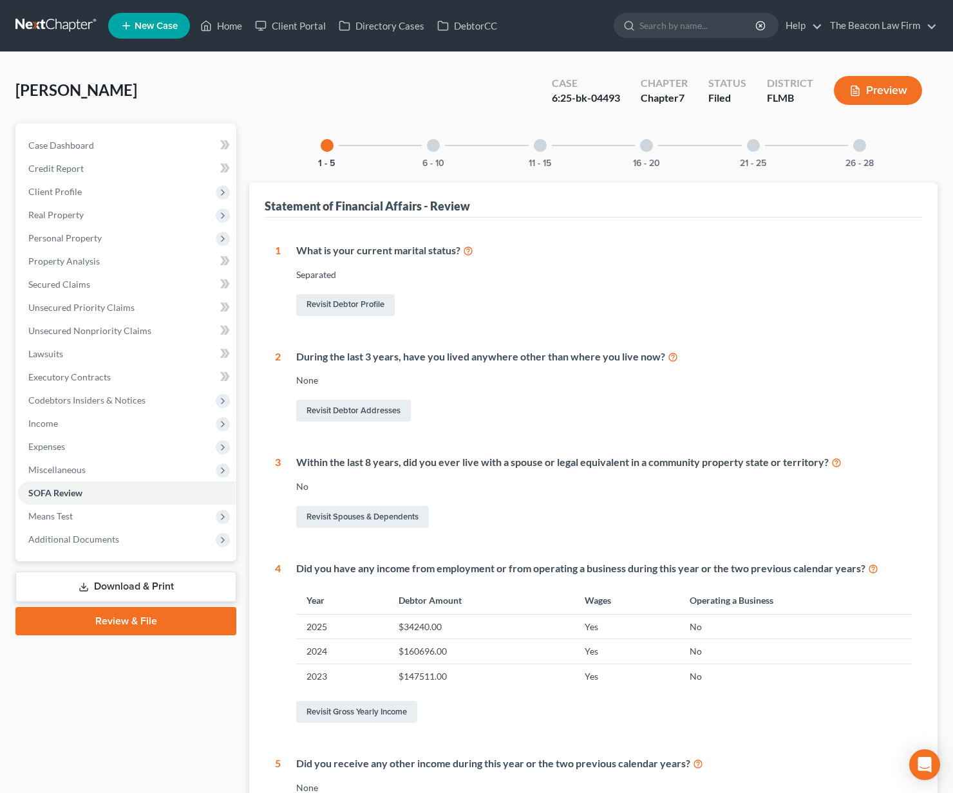
click at [433, 145] on div at bounding box center [433, 145] width 13 height 13
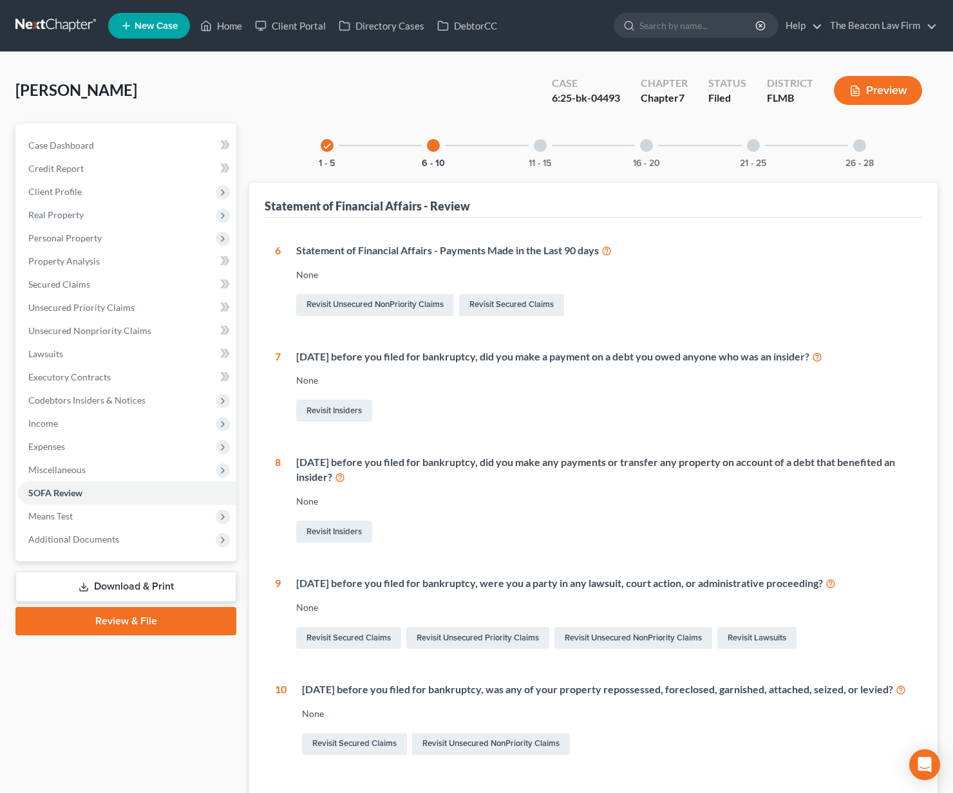
click at [541, 146] on div at bounding box center [540, 145] width 13 height 13
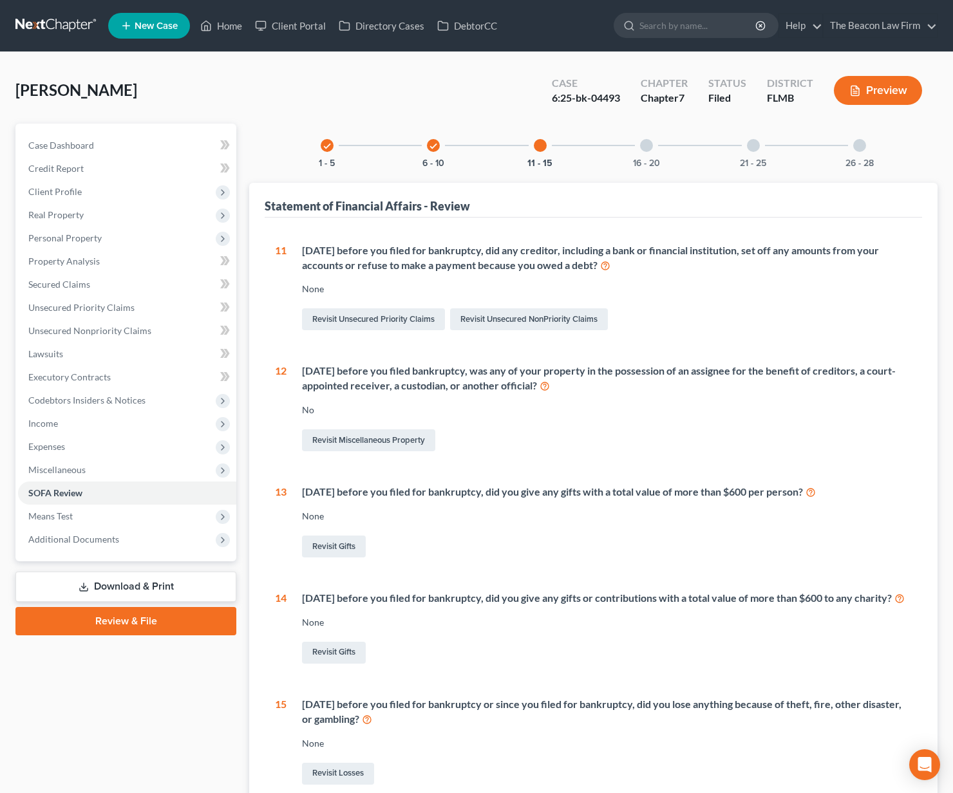
click at [648, 142] on div at bounding box center [646, 145] width 13 height 13
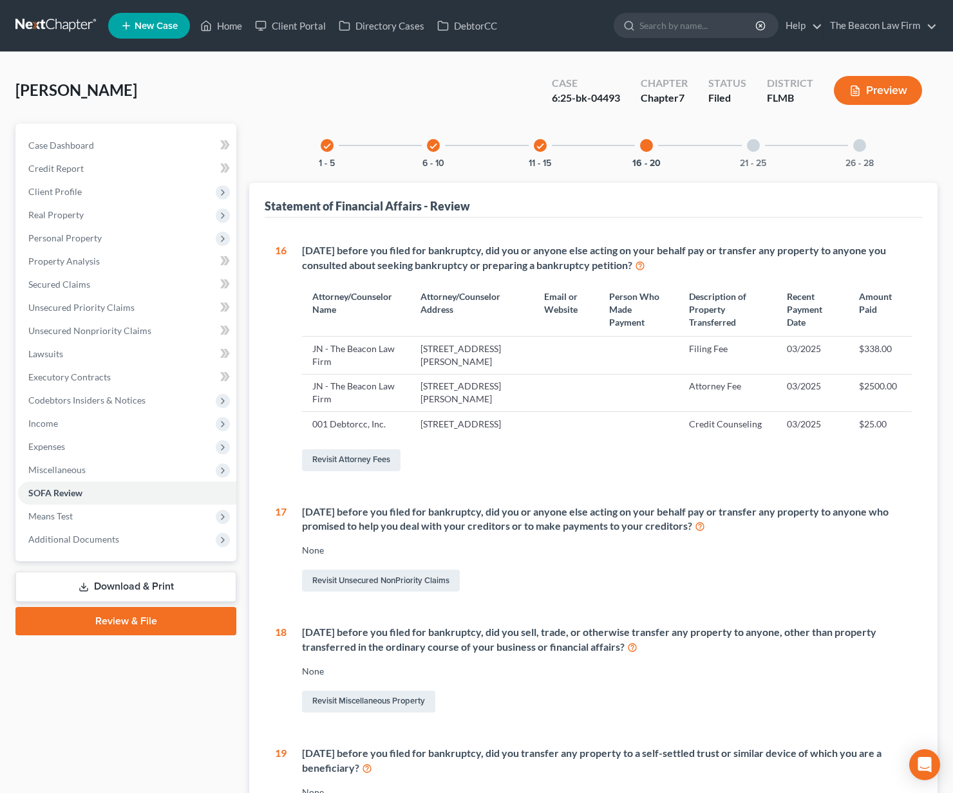
click at [708, 145] on div "check 1 - 5 check 6 - 10 check 11 - 15 16 - 20 21 - 25 26 - 28" at bounding box center [593, 146] width 577 height 44
click at [746, 150] on div "21 - 25" at bounding box center [753, 146] width 44 height 44
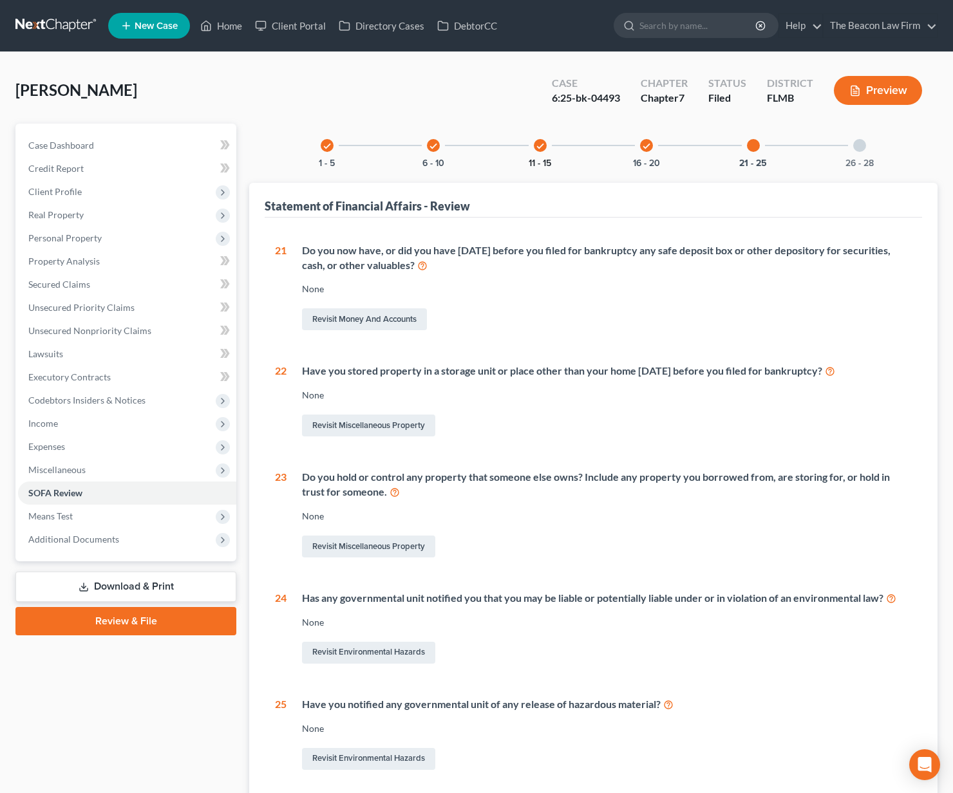
click at [542, 160] on button "11 - 15" at bounding box center [540, 163] width 23 height 9
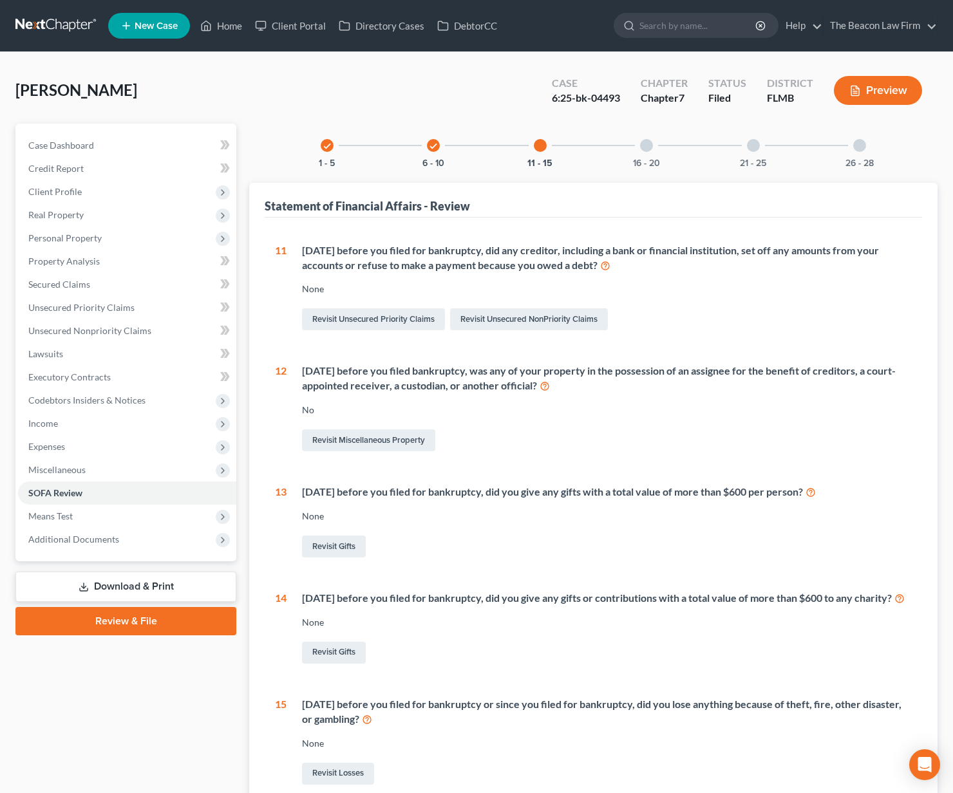
click at [222, 96] on div "[PERSON_NAME] Upgraded Case 6:25-bk-04493 Chapter Chapter 7 Status Filed Distri…" at bounding box center [476, 96] width 922 height 56
click at [103, 325] on span "Unsecured Nonpriority Claims" at bounding box center [89, 330] width 123 height 11
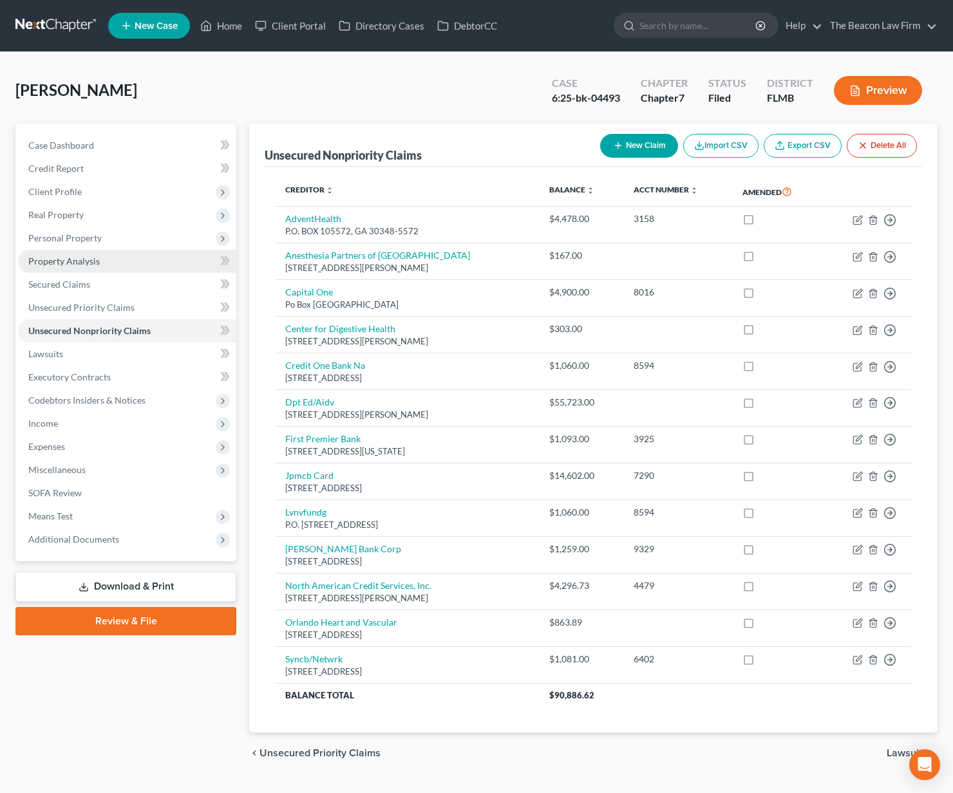
click at [97, 259] on span "Property Analysis" at bounding box center [63, 261] width 71 height 11
